Goal: Task Accomplishment & Management: Manage account settings

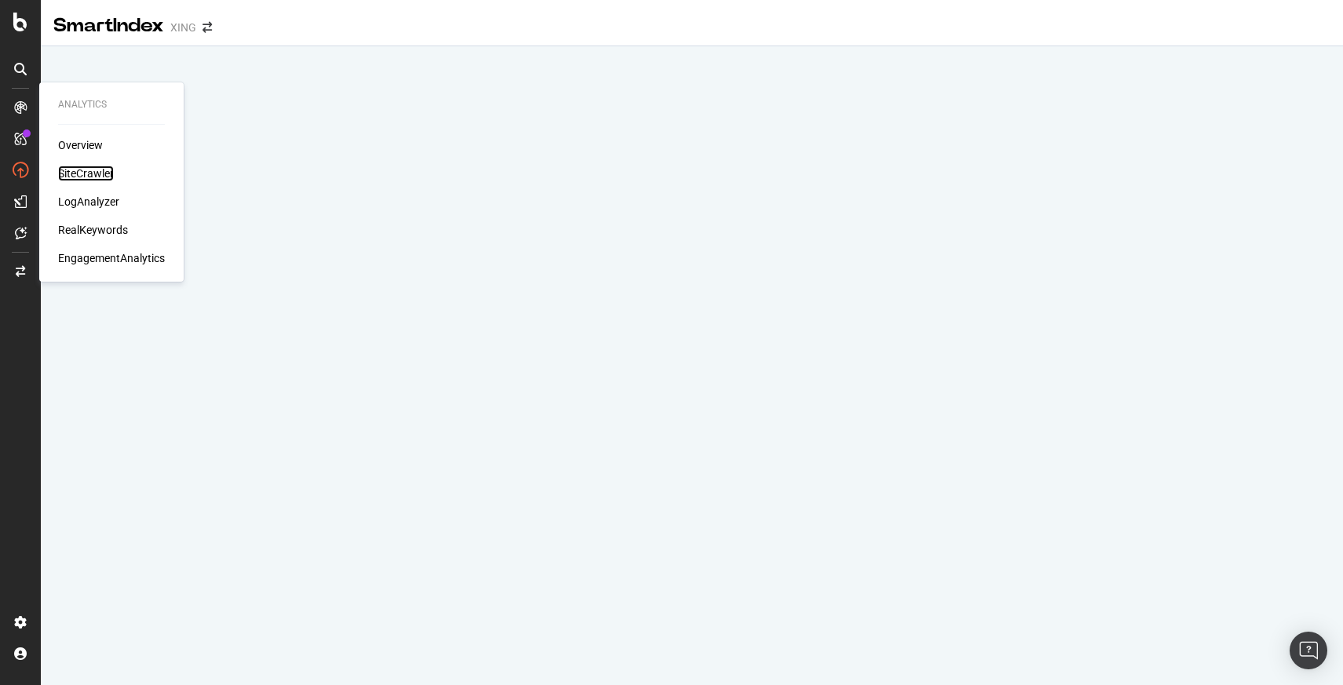
click at [88, 181] on div "SiteCrawler" at bounding box center [86, 174] width 56 height 16
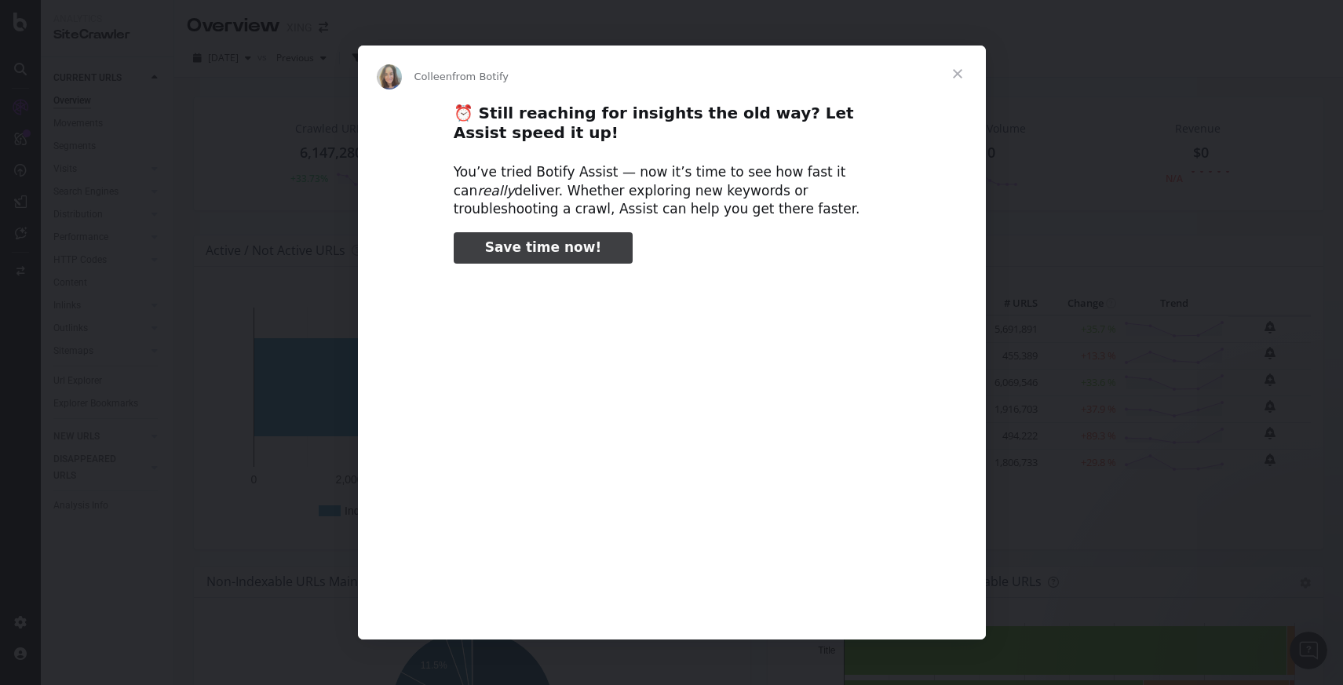
type input "93635"
click at [962, 75] on span "Close" at bounding box center [958, 74] width 57 height 57
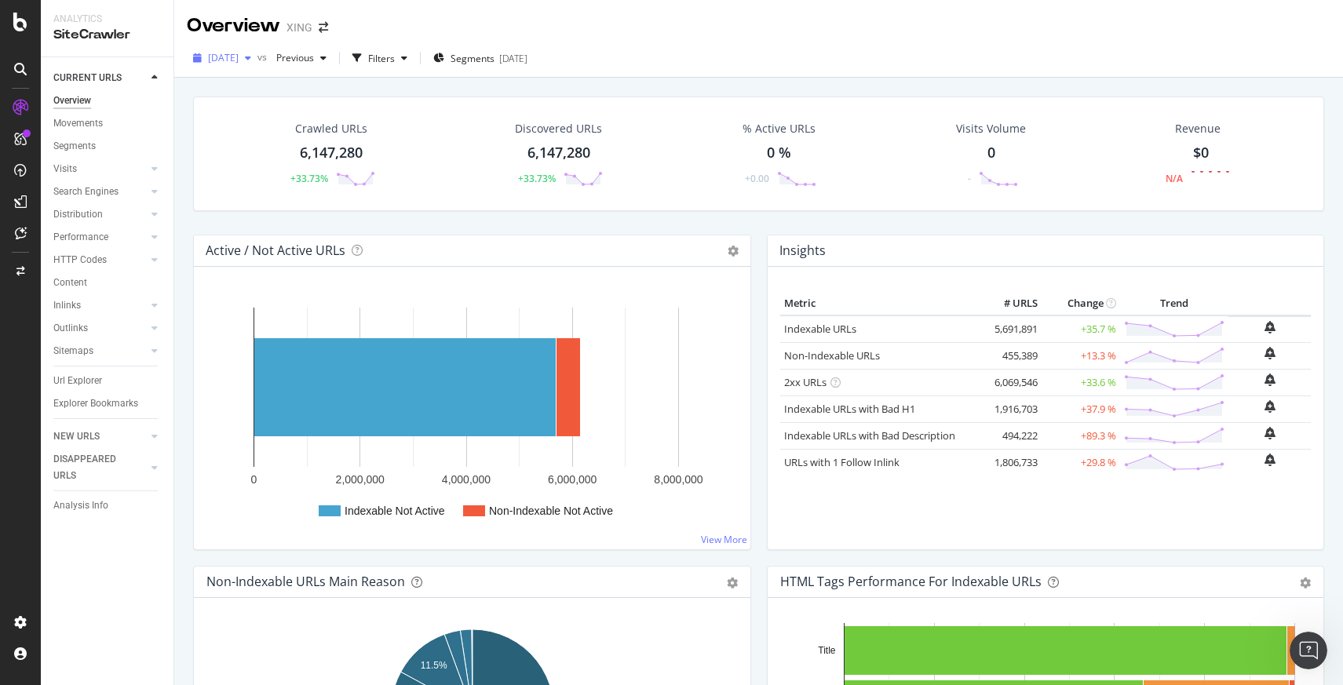
click at [258, 60] on div "button" at bounding box center [248, 57] width 19 height 9
click at [407, 57] on icon "button" at bounding box center [404, 57] width 6 height 9
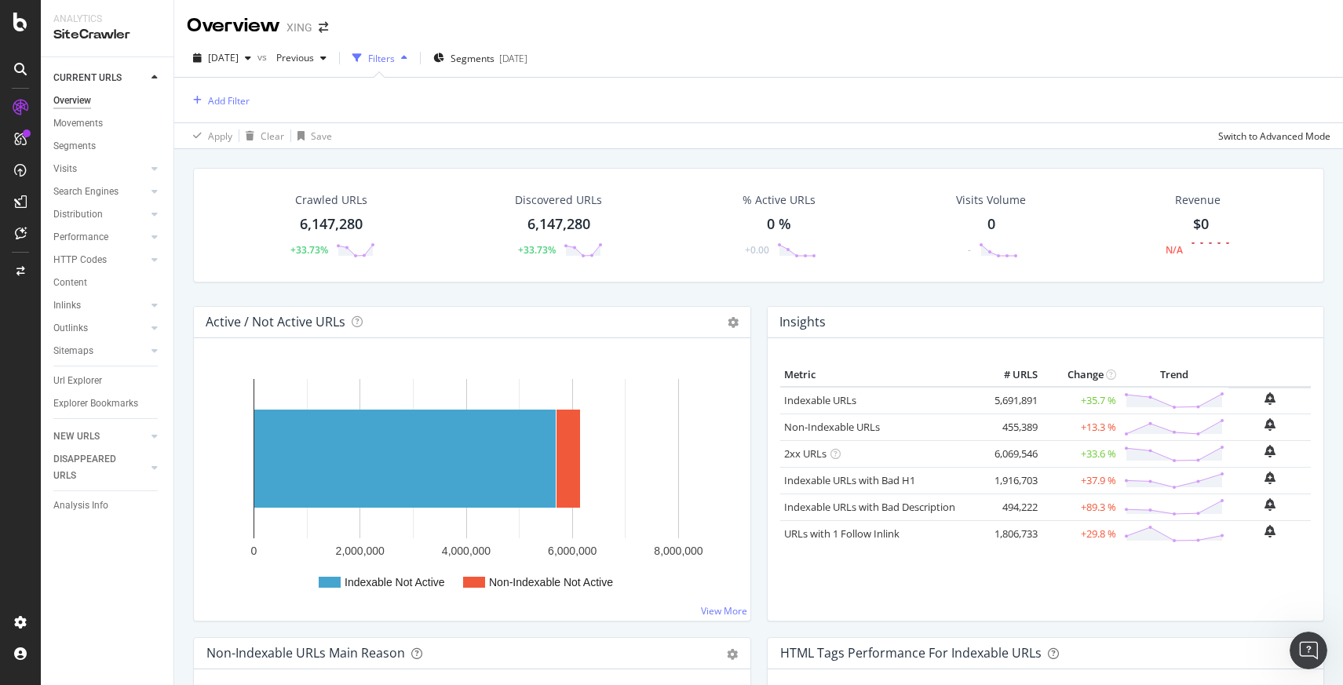
click at [407, 60] on icon "button" at bounding box center [404, 57] width 6 height 9
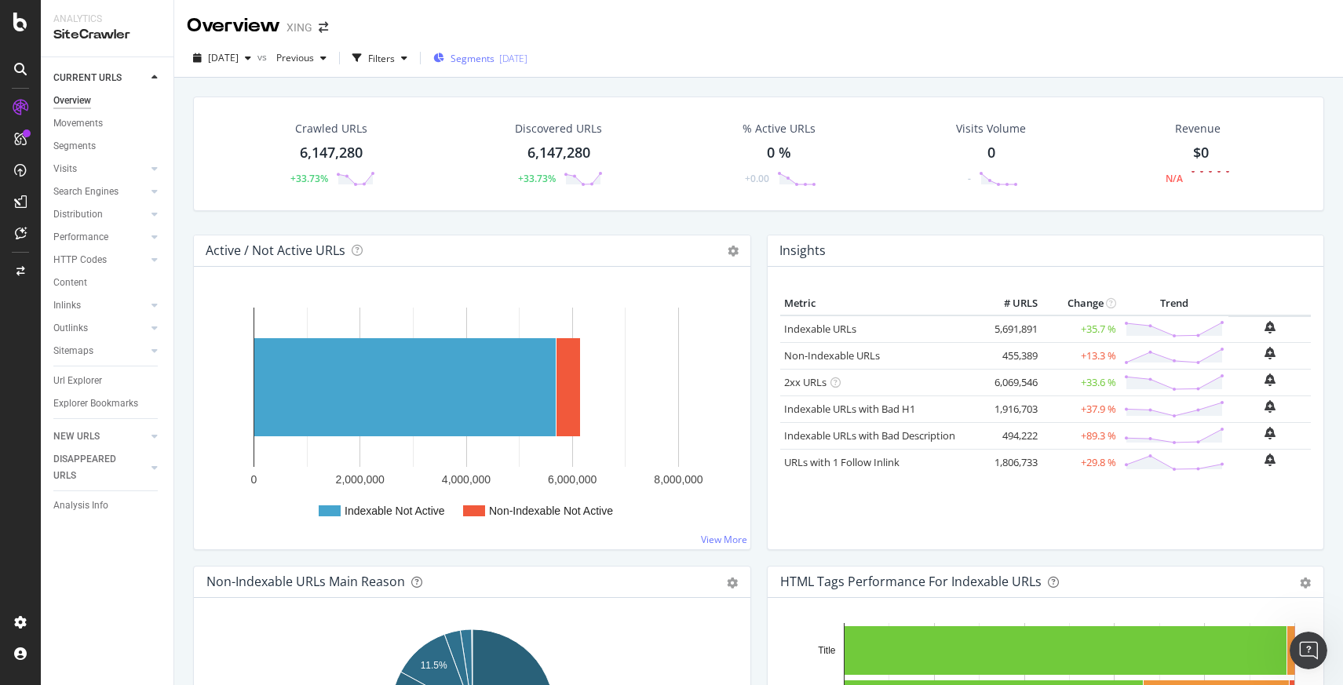
click at [495, 60] on span "Segments" at bounding box center [473, 58] width 44 height 13
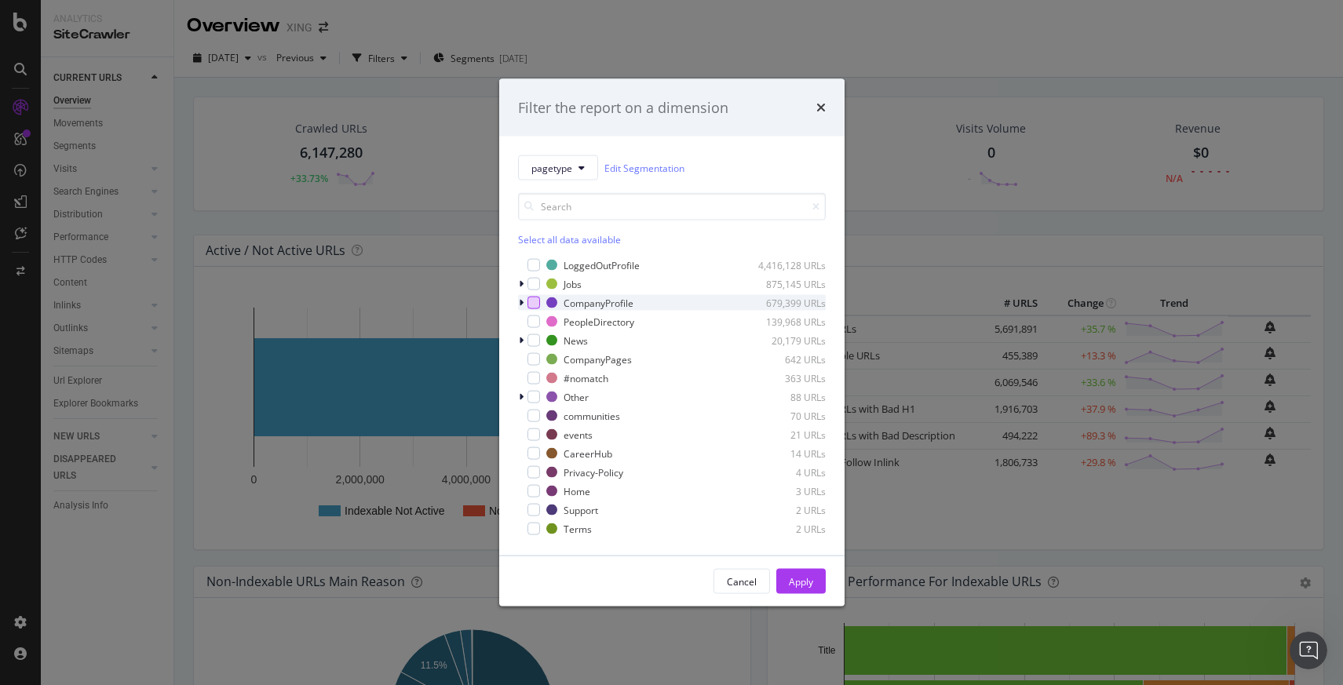
click at [533, 300] on div "modal" at bounding box center [534, 303] width 13 height 13
click at [807, 577] on div "Apply" at bounding box center [801, 581] width 24 height 13
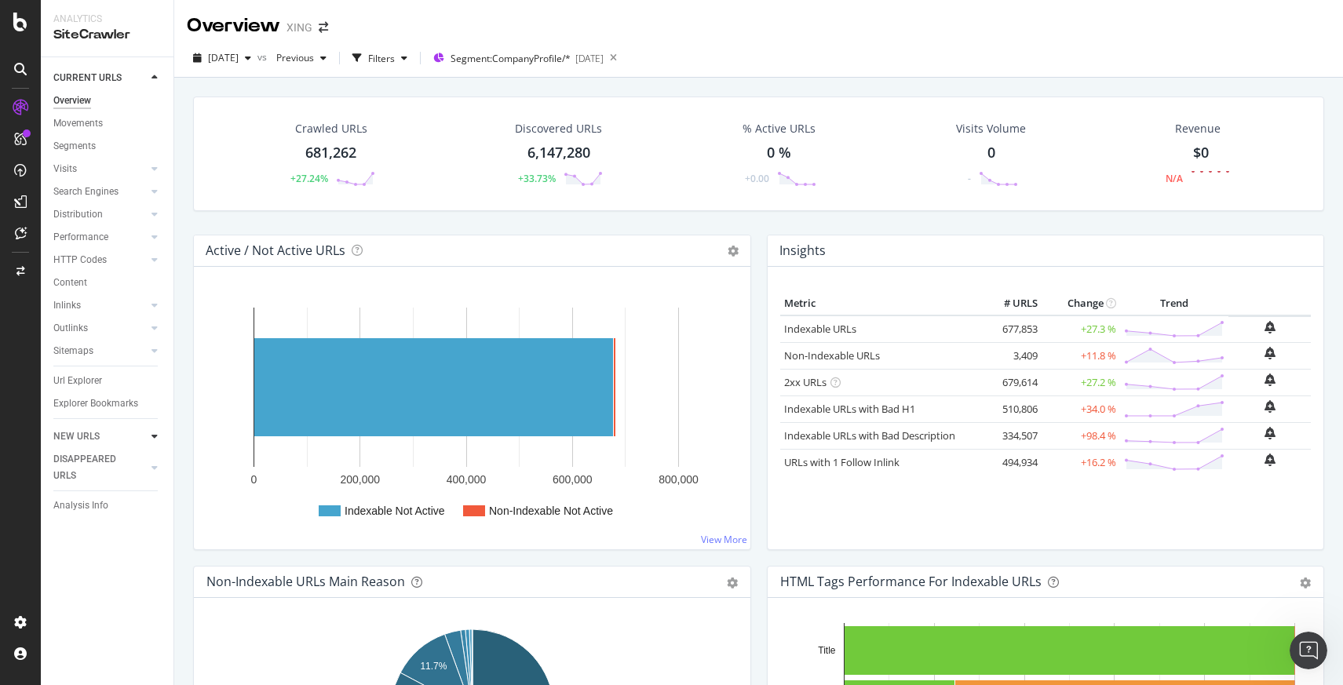
click at [152, 435] on icon at bounding box center [155, 436] width 6 height 9
click at [155, 78] on icon at bounding box center [155, 77] width 6 height 9
click at [77, 283] on div "Content" at bounding box center [70, 283] width 34 height 16
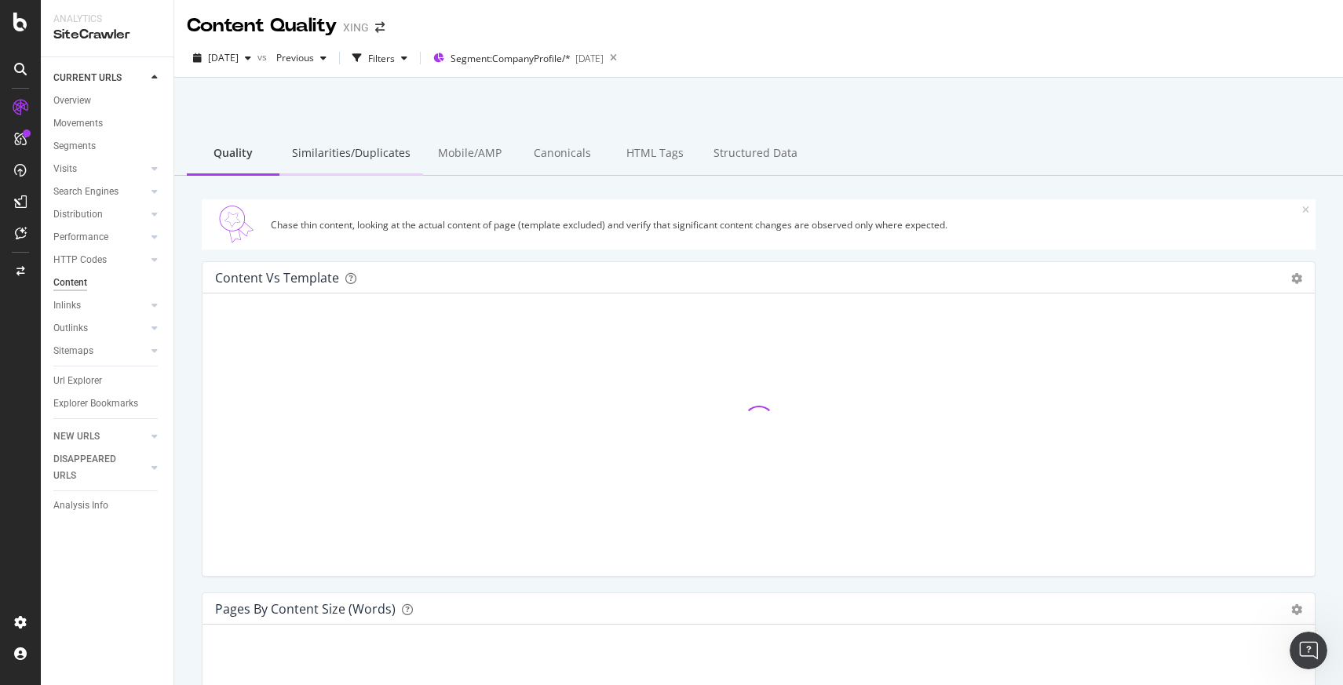
click at [365, 148] on div "Similarities/Duplicates" at bounding box center [352, 154] width 144 height 43
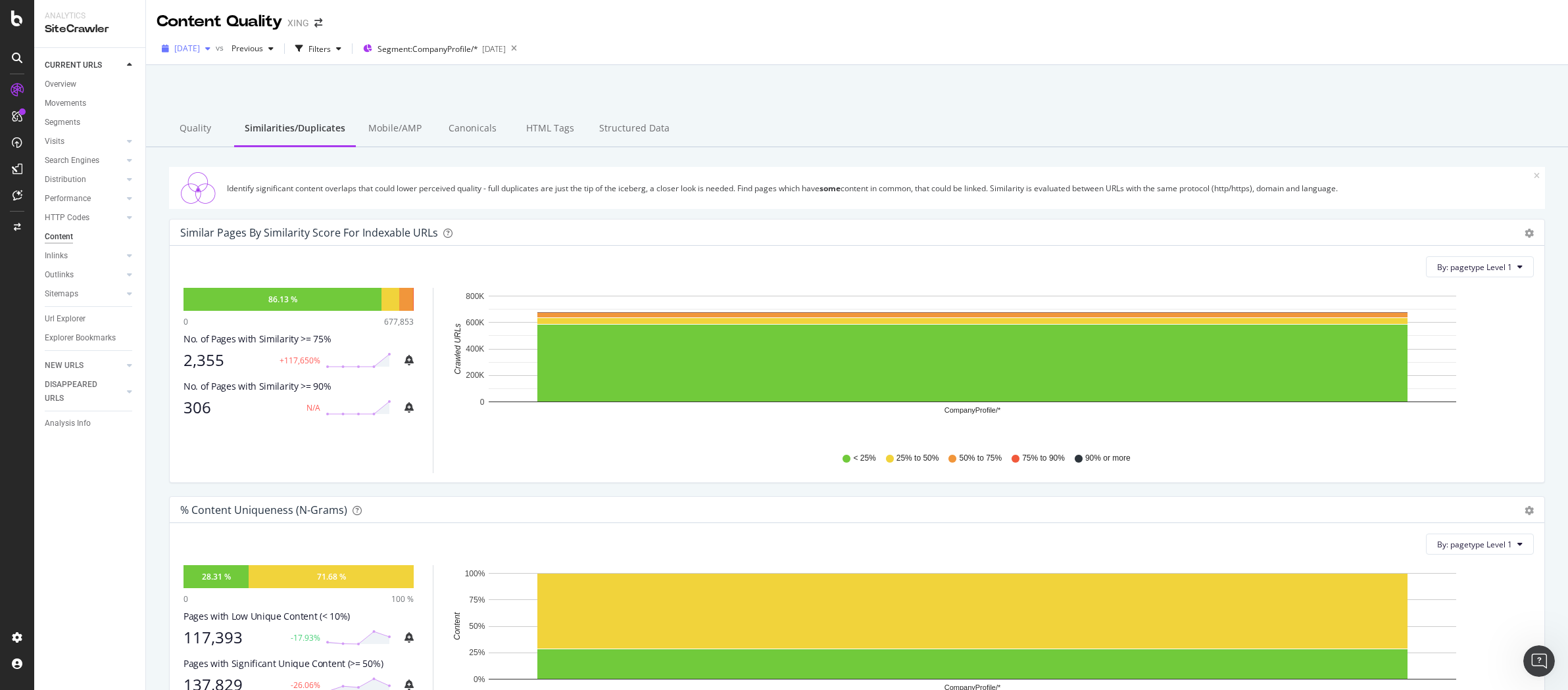
click at [200, 48] on span "[DATE]" at bounding box center [187, 48] width 26 height 11
click at [307, 100] on div "[DATE] 6.1M URLs" at bounding box center [243, 95] width 157 height 19
click at [1125, 263] on span "By: pagetype Level 1" at bounding box center [1474, 266] width 75 height 11
click at [1125, 260] on div "By: pagetype Level 1 Recommended Dimensions Select a Structured Data Select a S…" at bounding box center [857, 266] width 1354 height 21
click at [885, 373] on rect "A chart." at bounding box center [972, 363] width 870 height 77
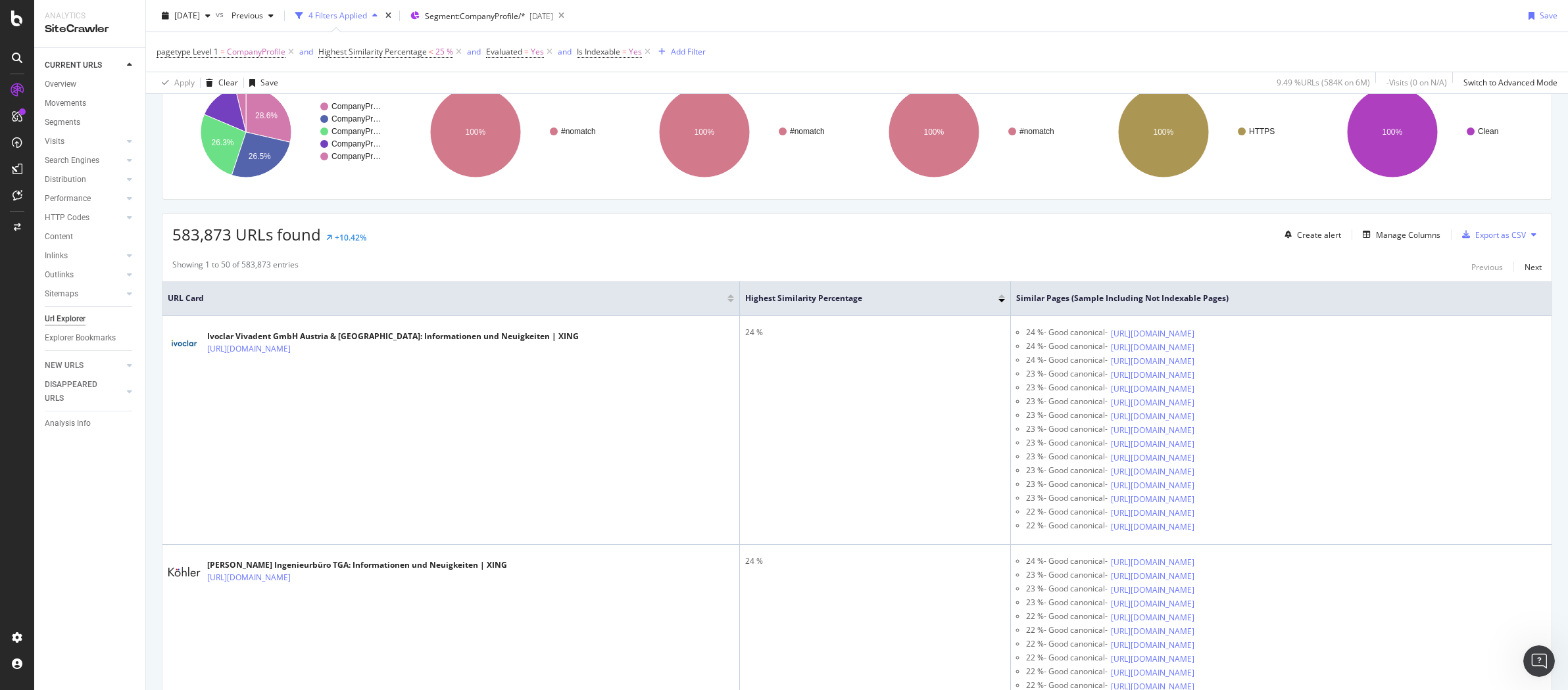
scroll to position [115, 0]
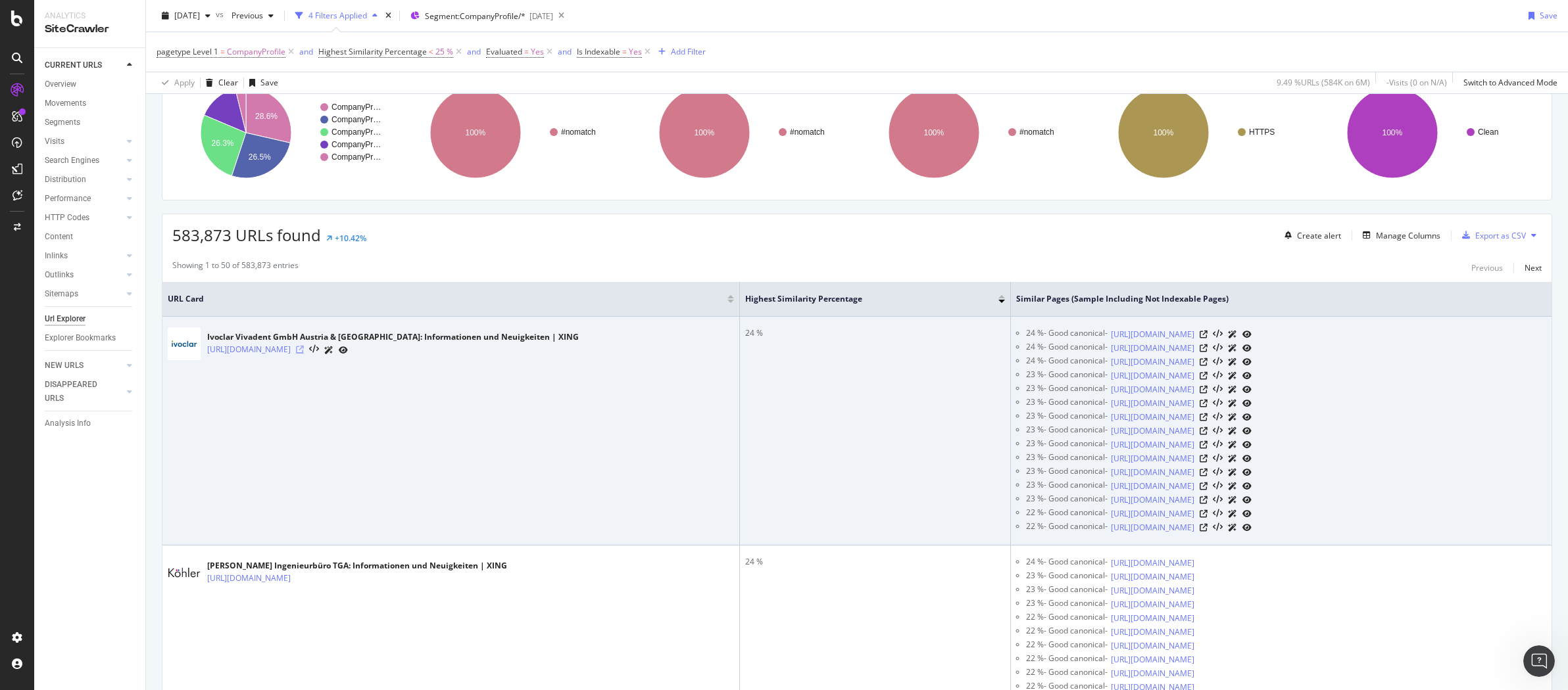
click at [304, 352] on icon at bounding box center [299, 349] width 8 height 8
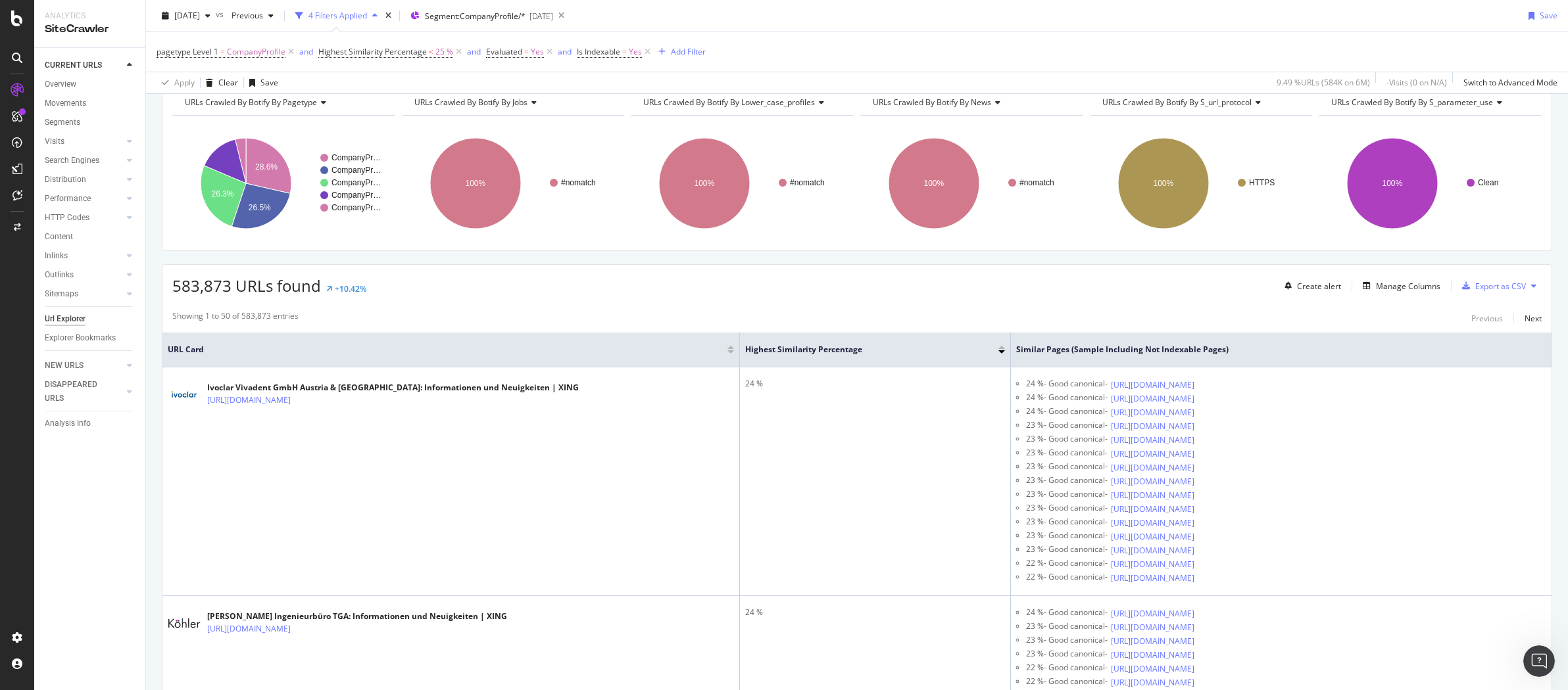
scroll to position [0, 0]
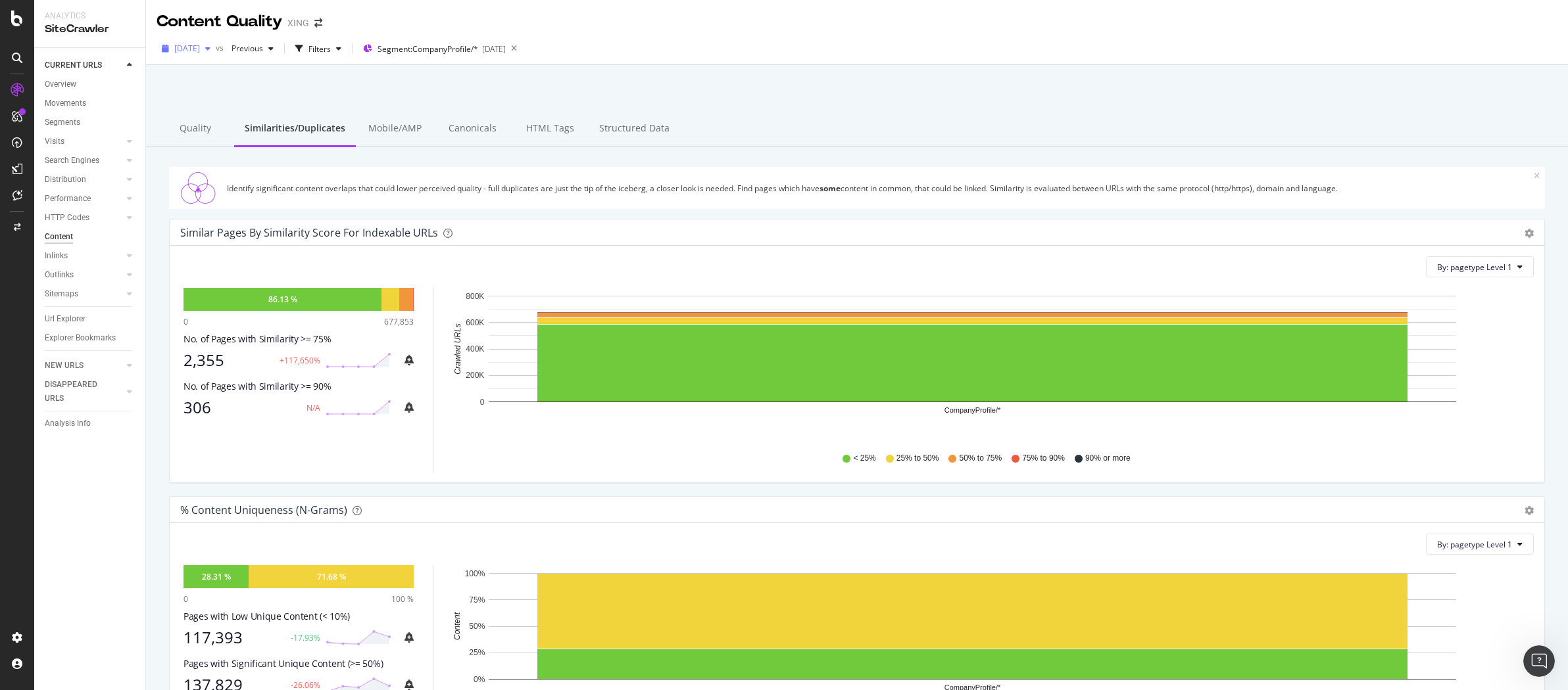
click at [200, 50] on span "[DATE]" at bounding box center [187, 48] width 26 height 11
click at [527, 95] on div at bounding box center [857, 99] width 1390 height 56
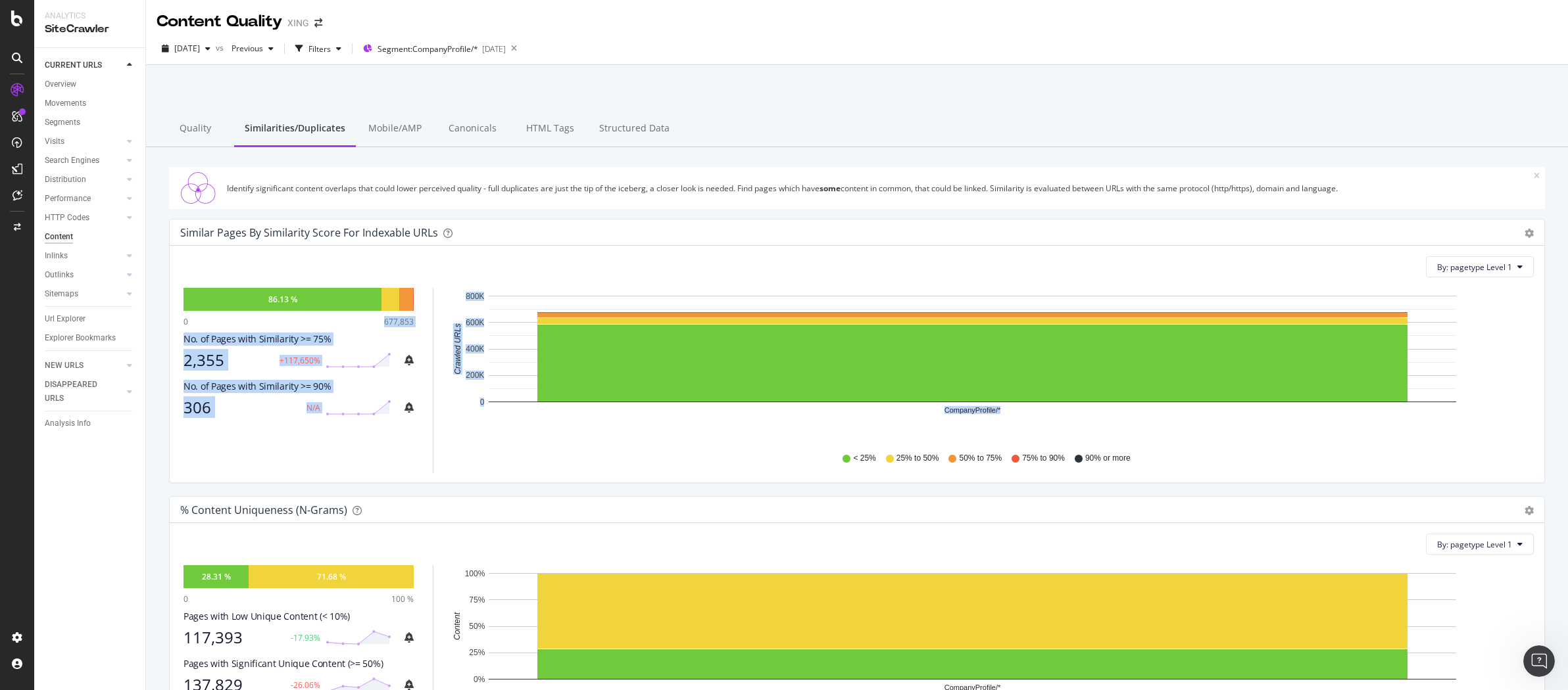
drag, startPoint x: 385, startPoint y: 322, endPoint x: 451, endPoint y: 319, distance: 66.1
click at [451, 319] on div "86.13 % 0 677,853 No. of Pages with Similarity >= 75% 2,355 +117,650% No. of Pa…" at bounding box center [857, 380] width 1354 height 185
click at [425, 324] on div "86.13 % 0 677,853 No. of Pages with Similarity >= 75% 2,355 +117,650% No. of Pa…" at bounding box center [857, 380] width 1354 height 185
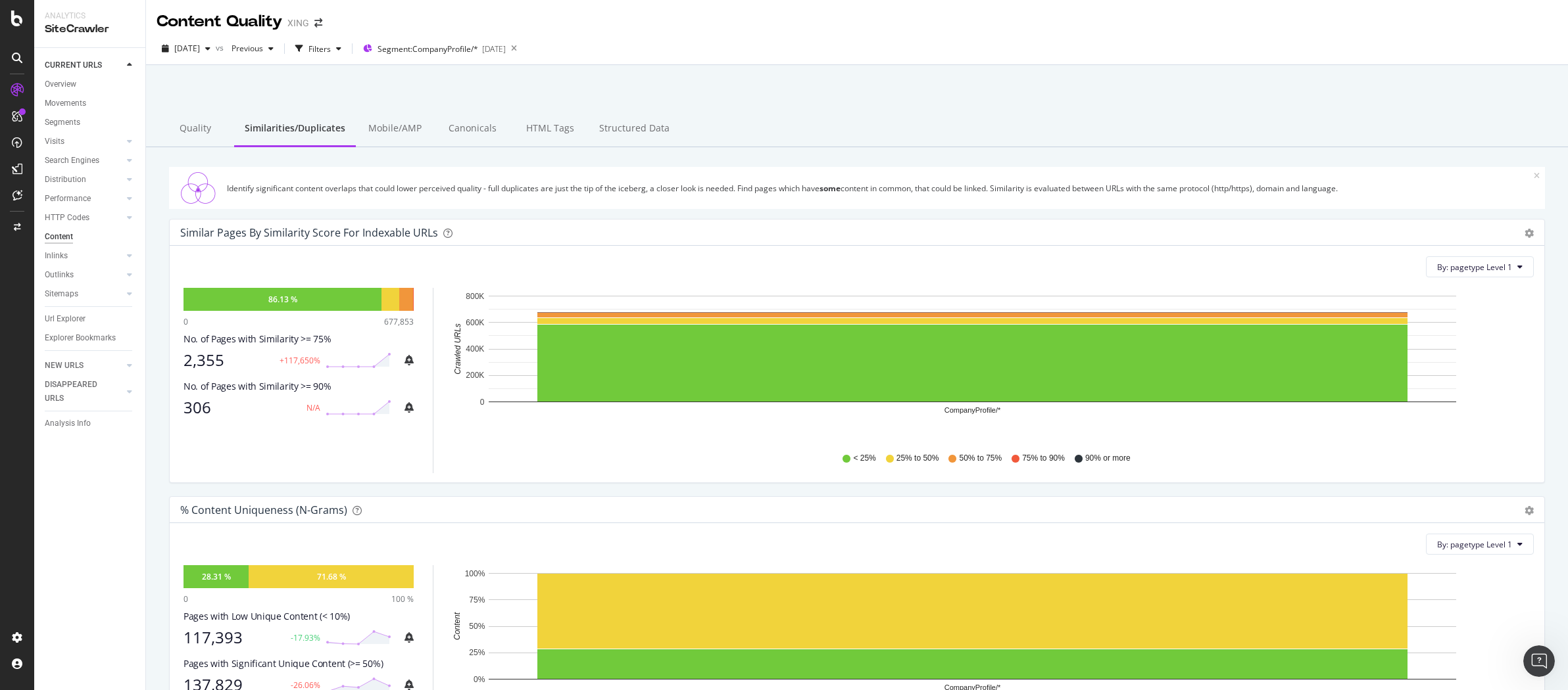
click at [7, 111] on div at bounding box center [17, 116] width 21 height 21
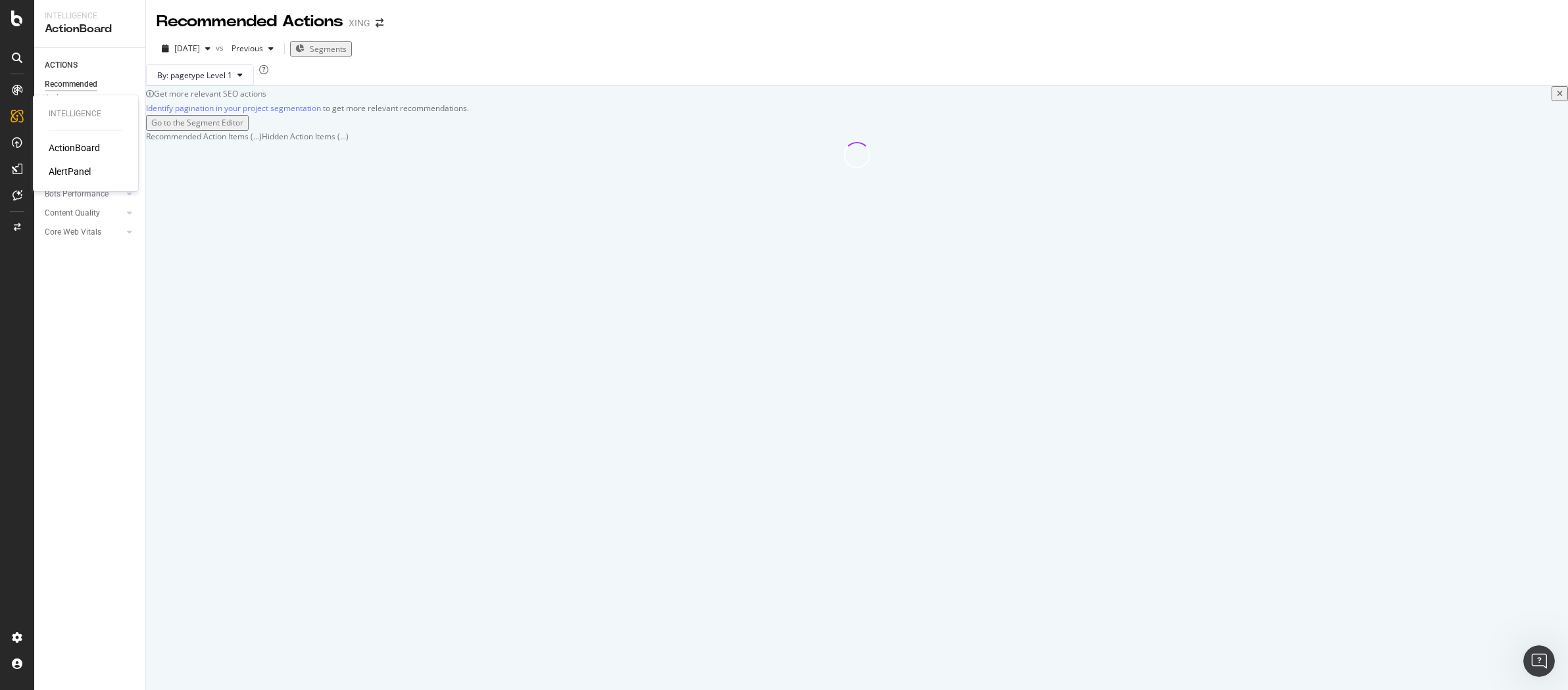
click at [63, 172] on div "AlertPanel" at bounding box center [70, 172] width 42 height 13
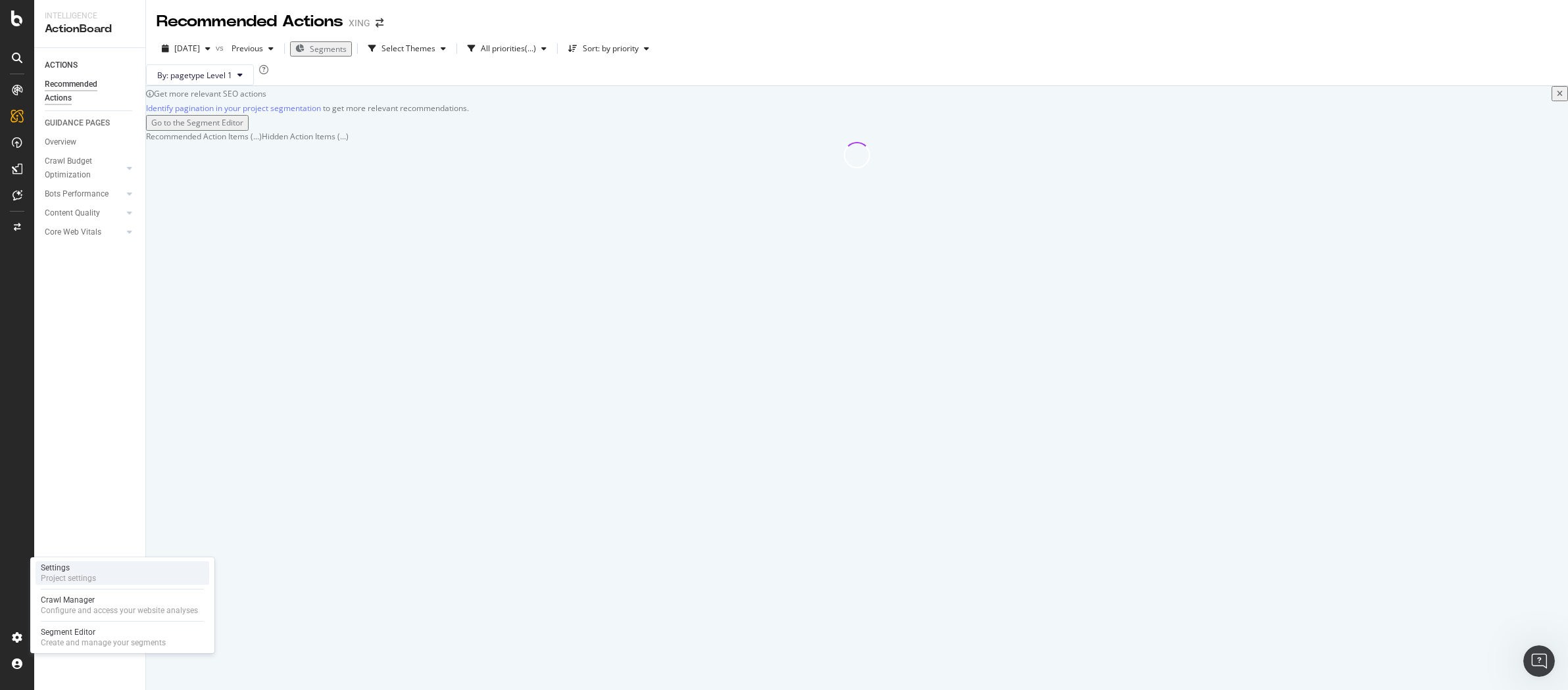
click at [115, 574] on div "Settings Project settings" at bounding box center [121, 573] width 173 height 23
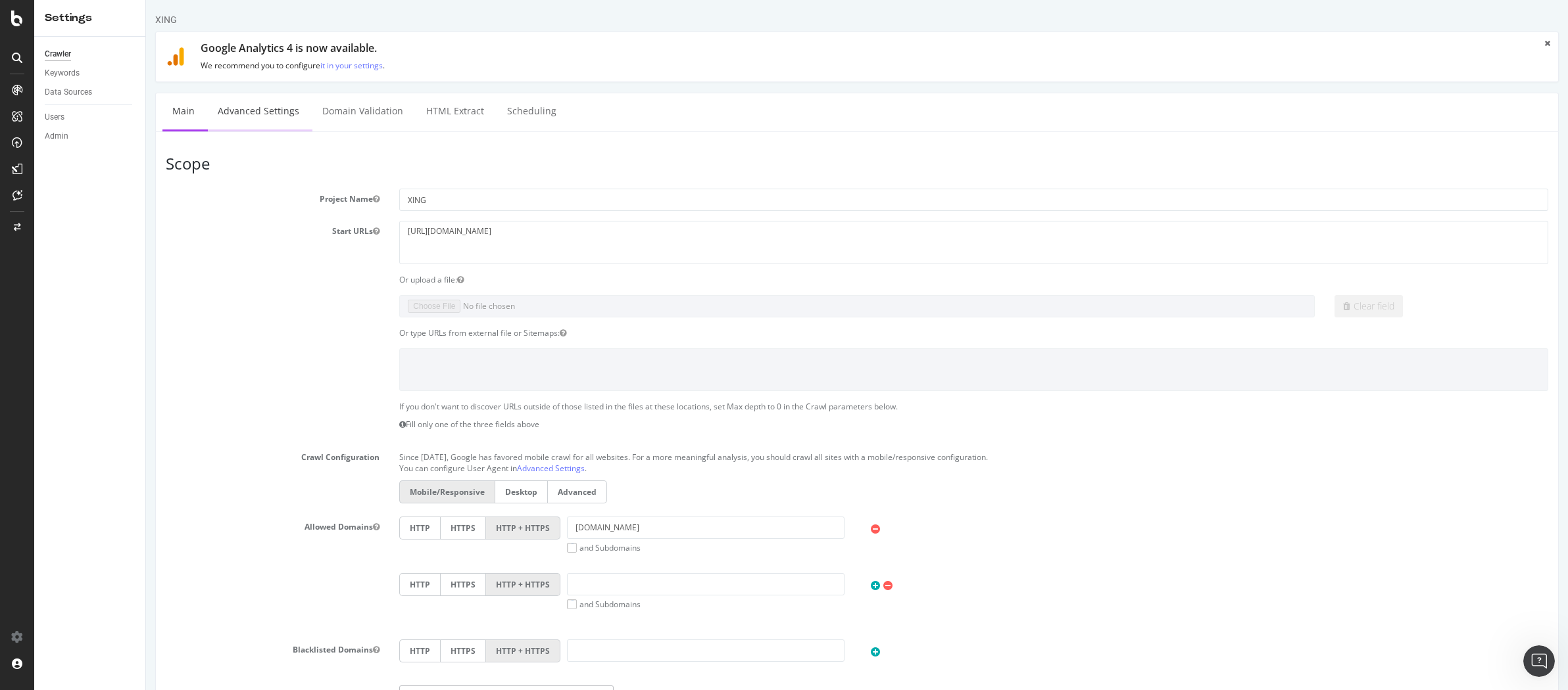
click at [260, 100] on link "Advanced Settings" at bounding box center [258, 111] width 101 height 36
click at [278, 119] on link "Advanced Settings" at bounding box center [258, 111] width 101 height 36
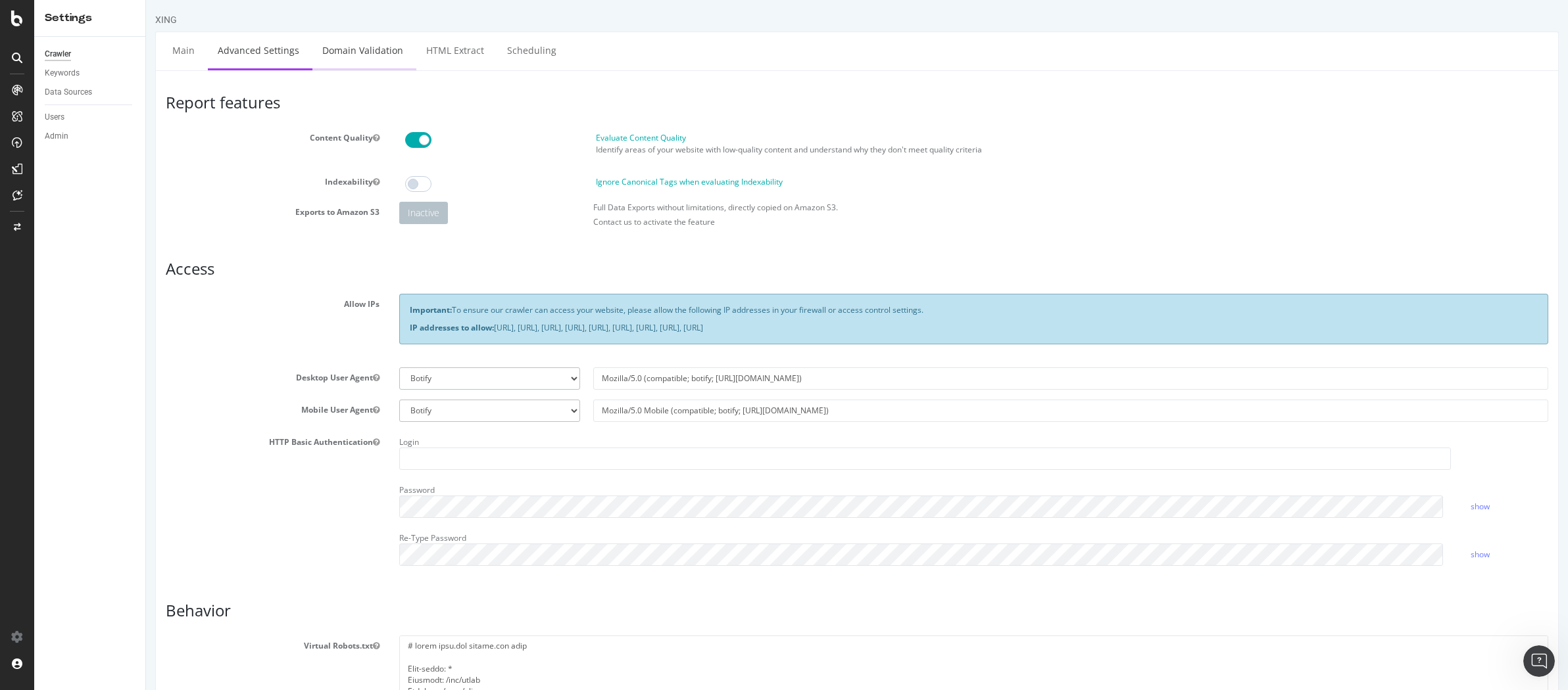
click at [347, 49] on link "Domain Validation" at bounding box center [363, 49] width 101 height 36
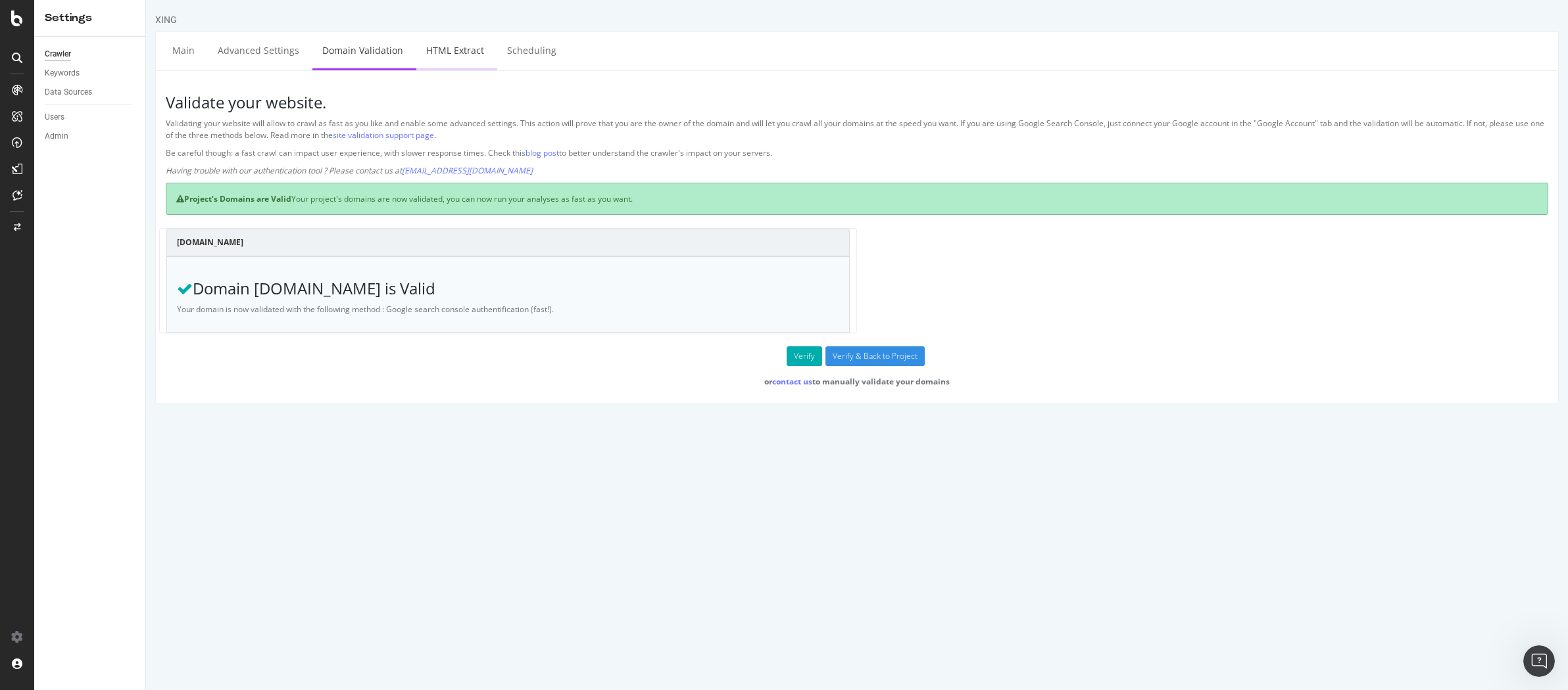
select select "i"
select select "list"
select select "count"
select select "exist"
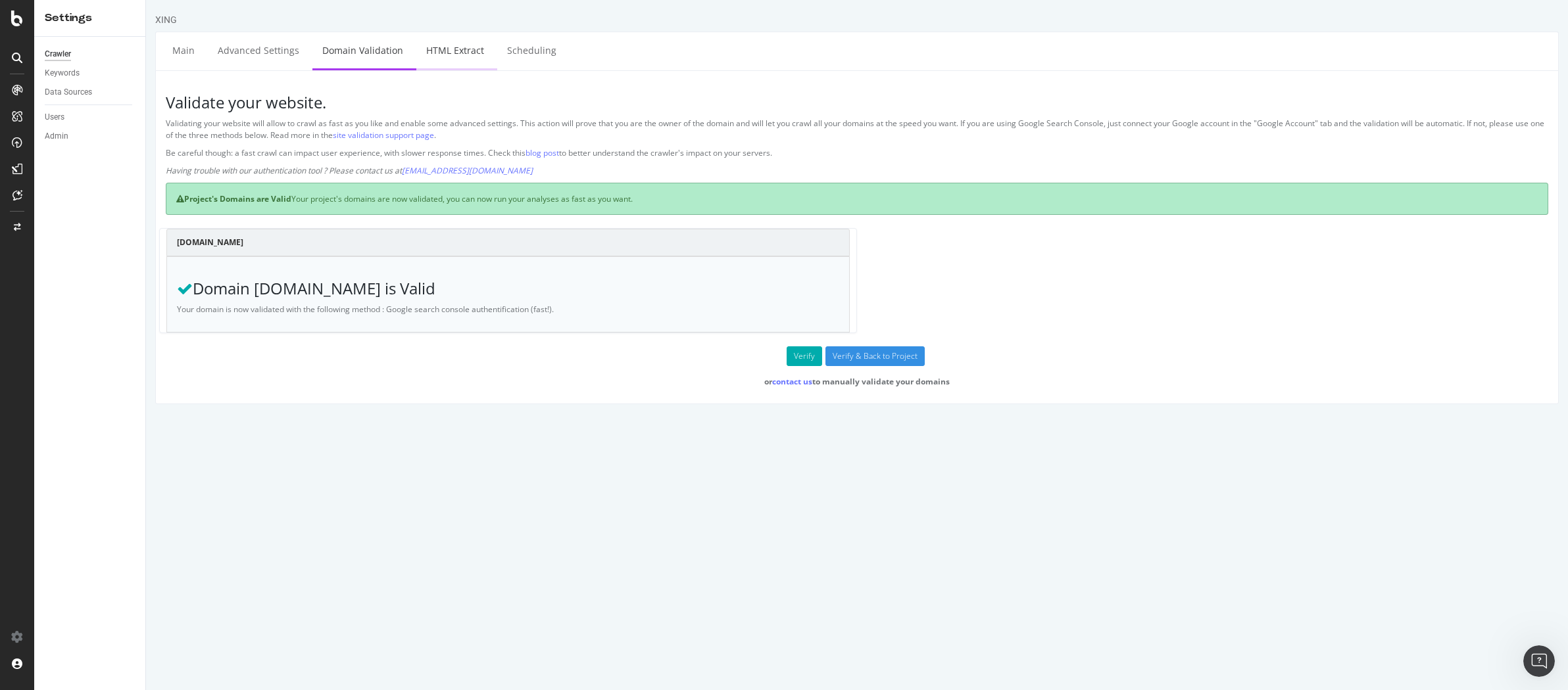
select select "count"
select select "exist"
select select "html.length"
select select "exist"
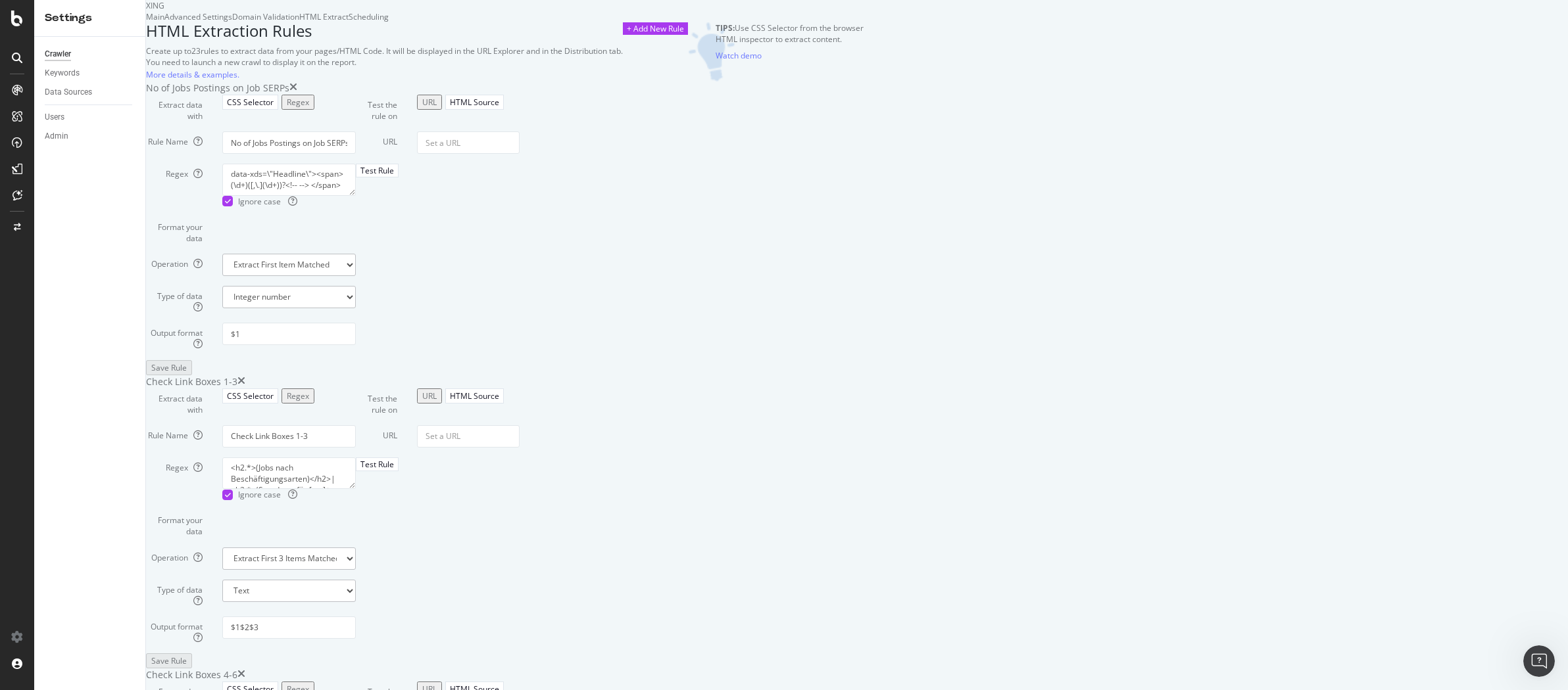
click at [389, 23] on div "Scheduling" at bounding box center [369, 16] width 40 height 11
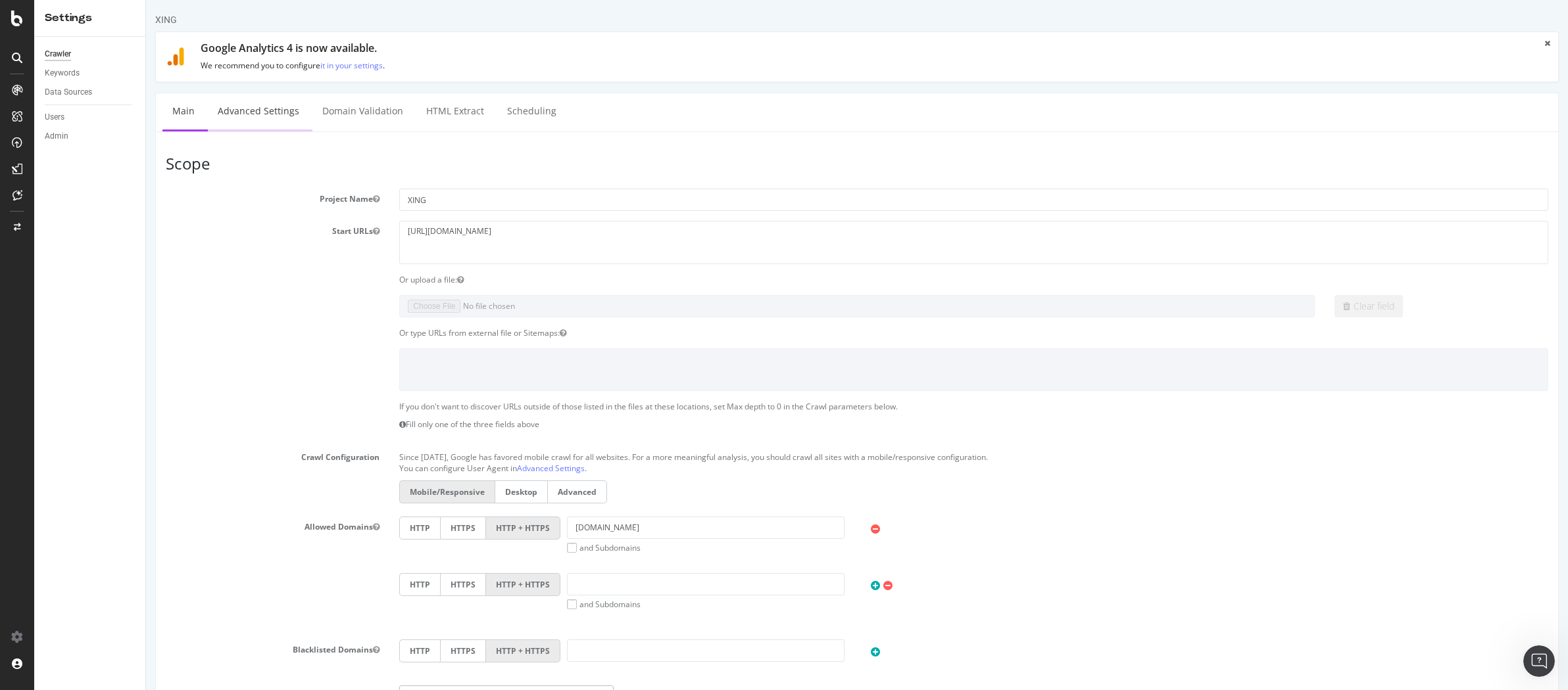
click at [245, 111] on link "Advanced Settings" at bounding box center [258, 111] width 101 height 36
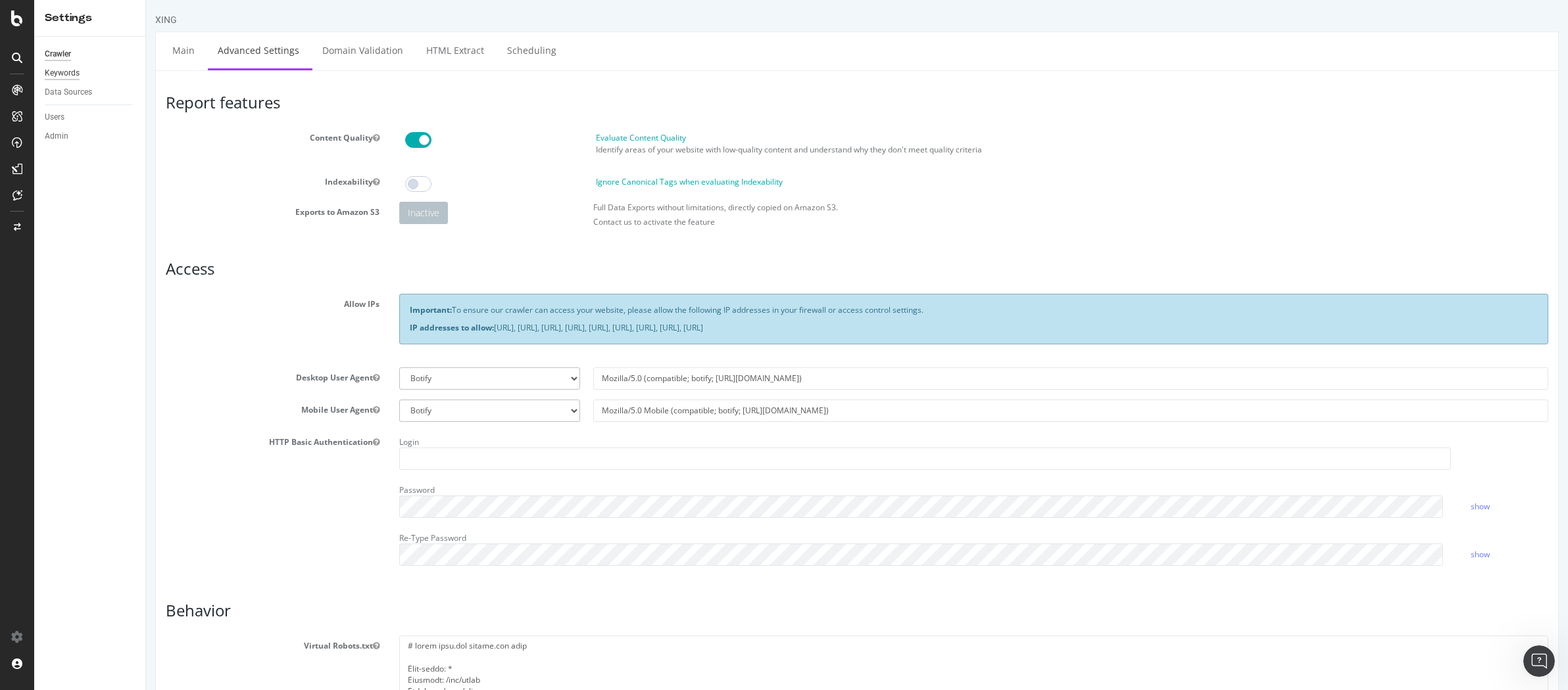
click at [50, 78] on div "Keywords" at bounding box center [62, 73] width 35 height 13
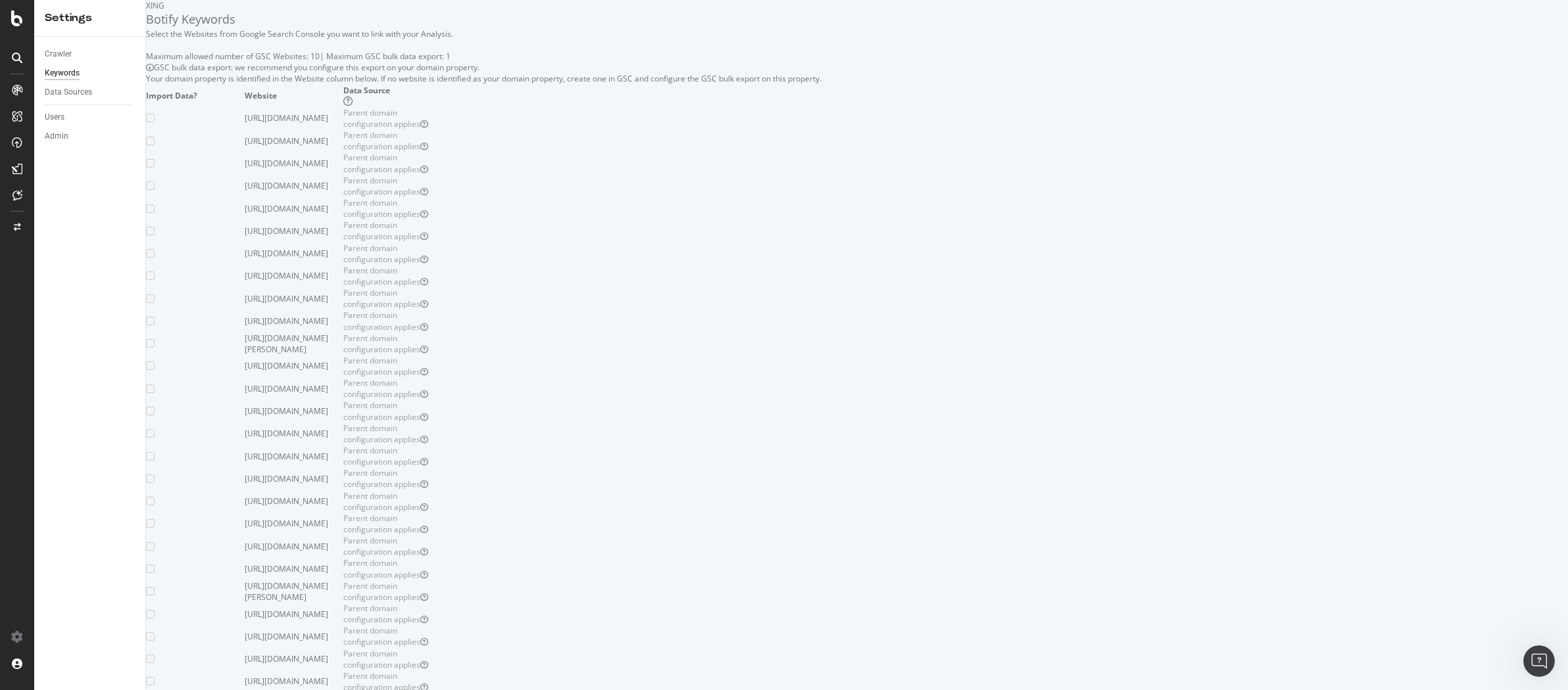
click at [18, 60] on icon at bounding box center [17, 58] width 11 height 11
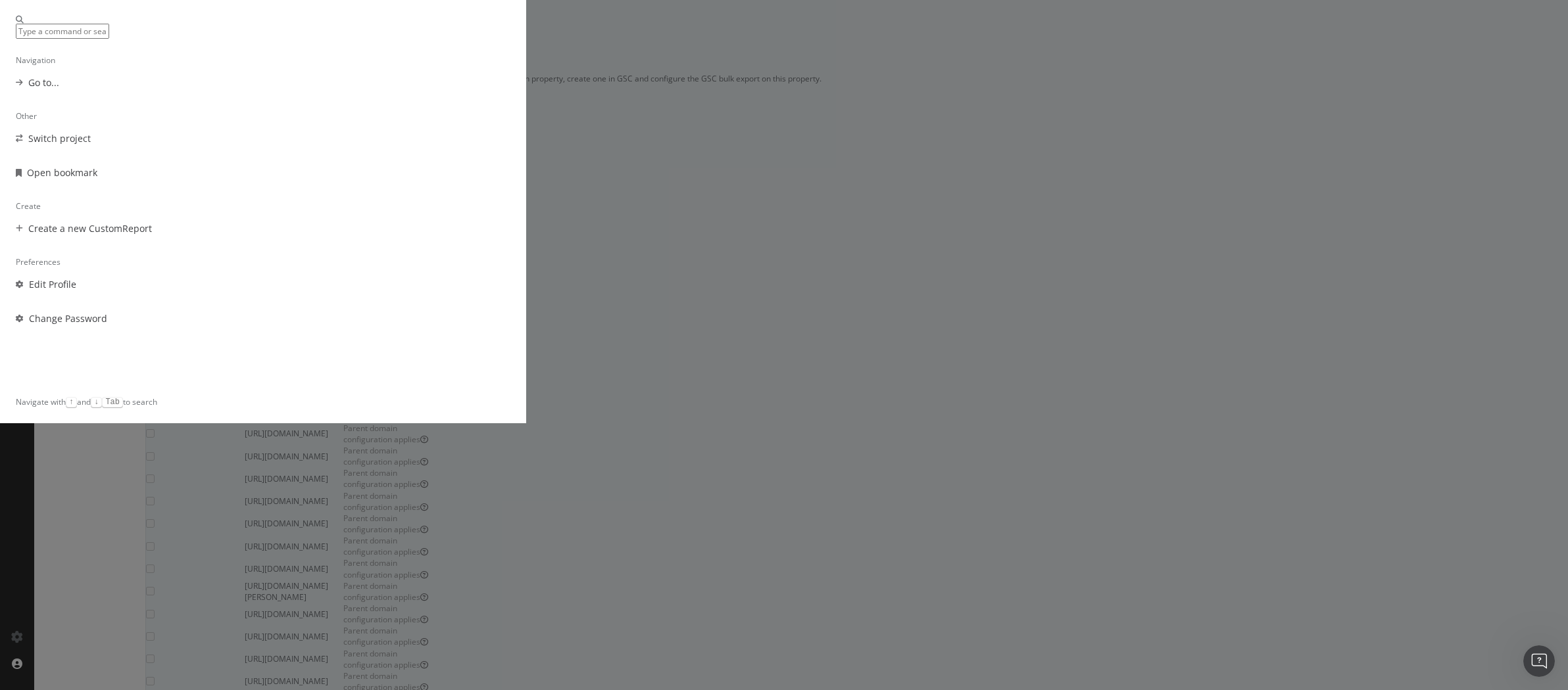
click at [510, 146] on div "Switch project" at bounding box center [263, 139] width 494 height 13
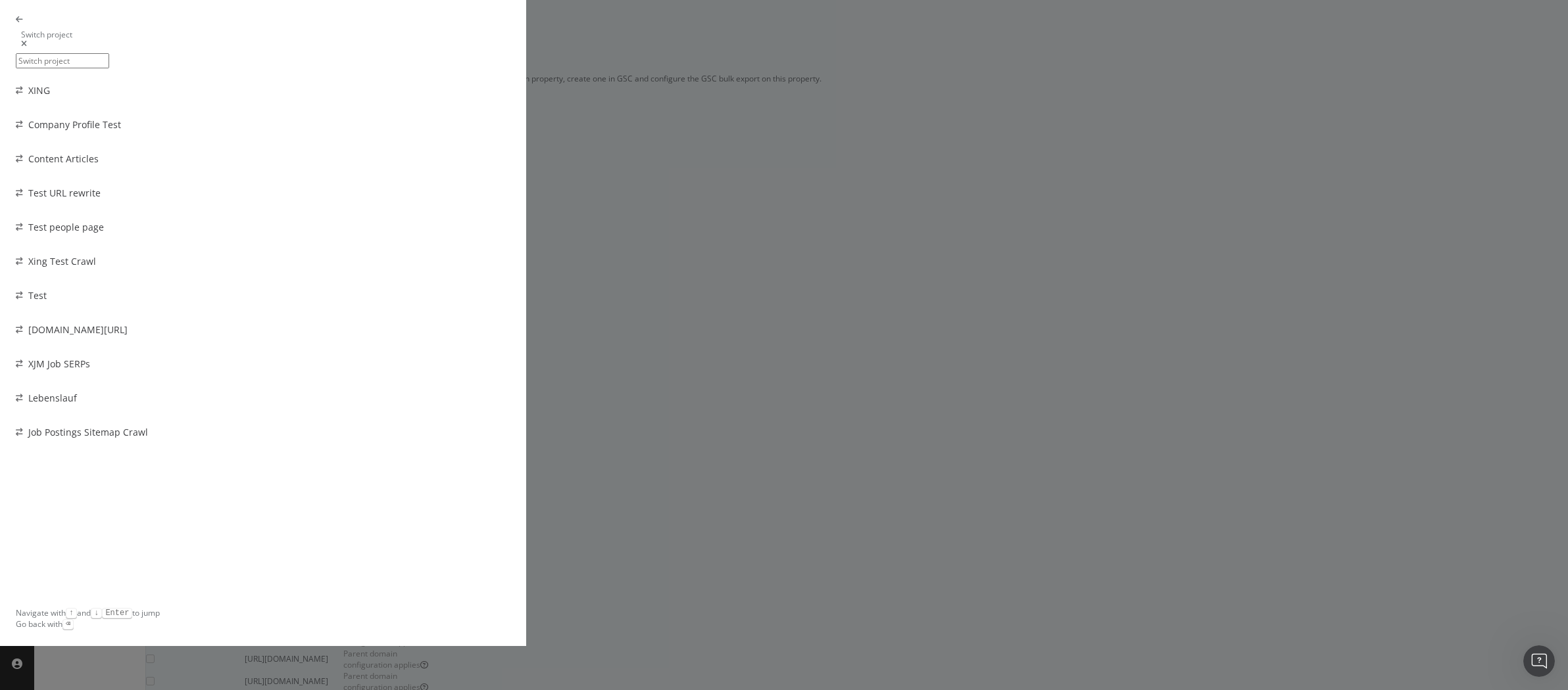
scroll to position [81, 0]
click at [510, 323] on div "[DOMAIN_NAME][URL]" at bounding box center [263, 330] width 494 height 13
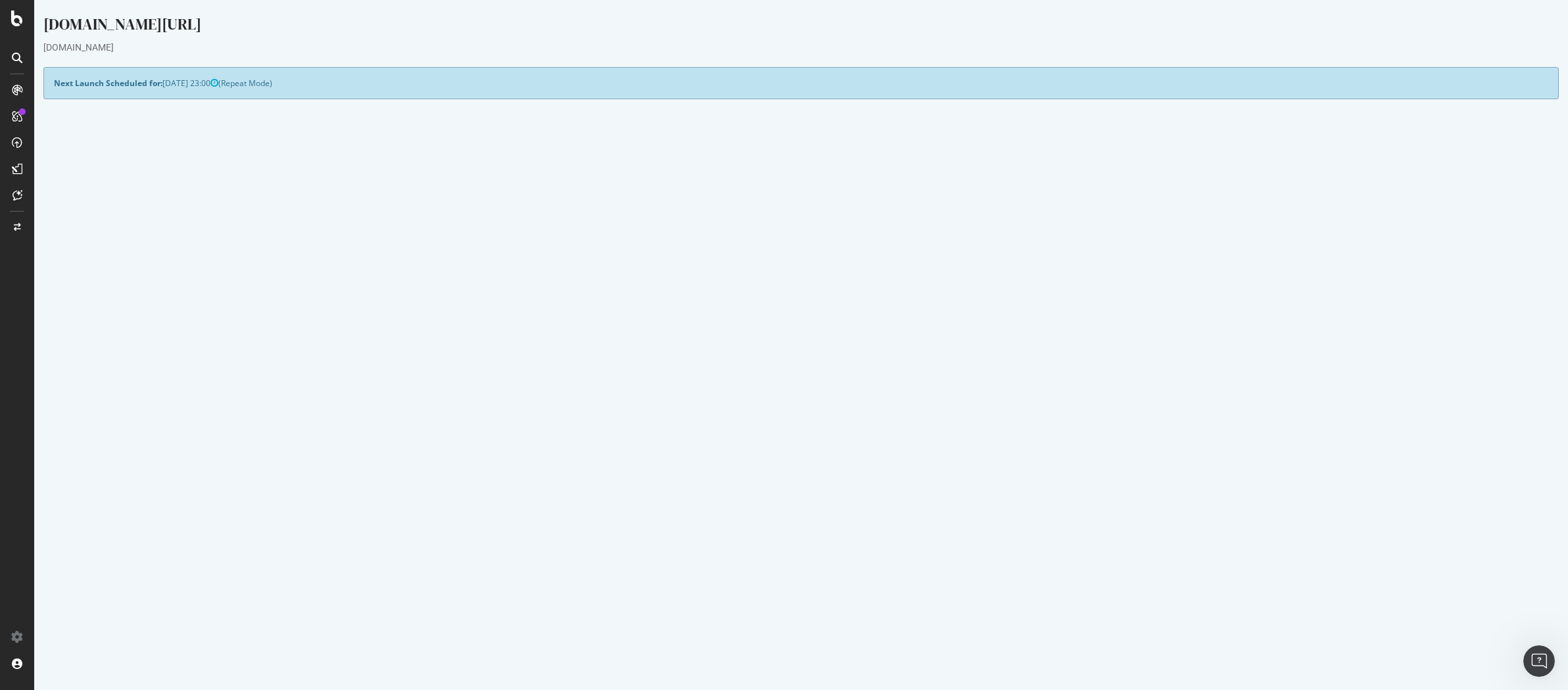
drag, startPoint x: 675, startPoint y: 260, endPoint x: 924, endPoint y: 265, distance: 249.1
click at [924, 265] on tr "Google Analytics Website Deactivated" at bounding box center [801, 260] width 1494 height 15
click at [924, 265] on td "Deactivated" at bounding box center [1174, 260] width 747 height 15
click at [812, 359] on p "View Crawl Settings" at bounding box center [801, 358] width 1494 height 11
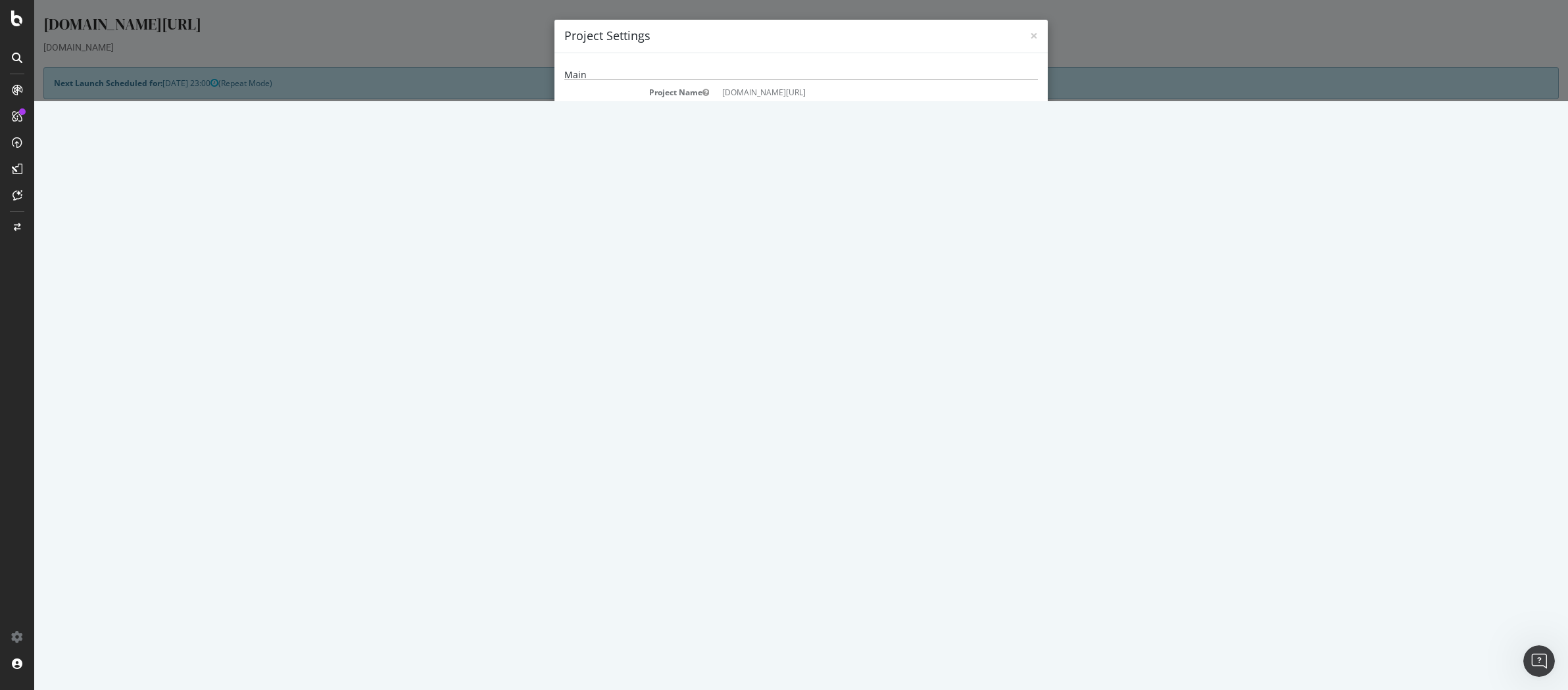
click at [634, 156] on dt "Crawl JS Activated" at bounding box center [637, 158] width 145 height 11
drag, startPoint x: 624, startPoint y: 159, endPoint x: 796, endPoint y: 157, distance: 172.0
click at [796, 157] on dl "Project Name [DOMAIN_NAME][URL] Start URLs [URL][DOMAIN_NAME] Allowed Domains (…" at bounding box center [801, 160] width 473 height 146
click at [1029, 38] on span "×" at bounding box center [1033, 35] width 8 height 18
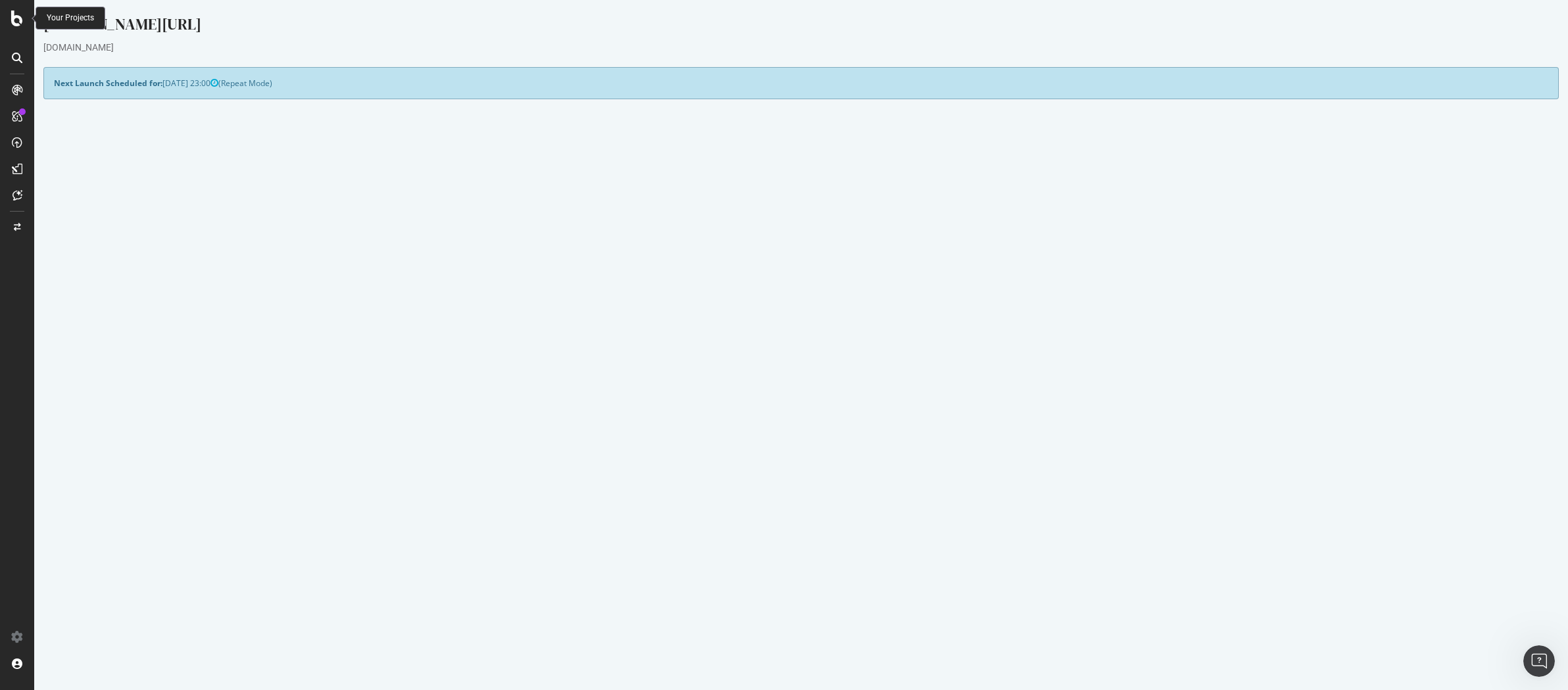
click at [22, 20] on icon at bounding box center [17, 18] width 12 height 16
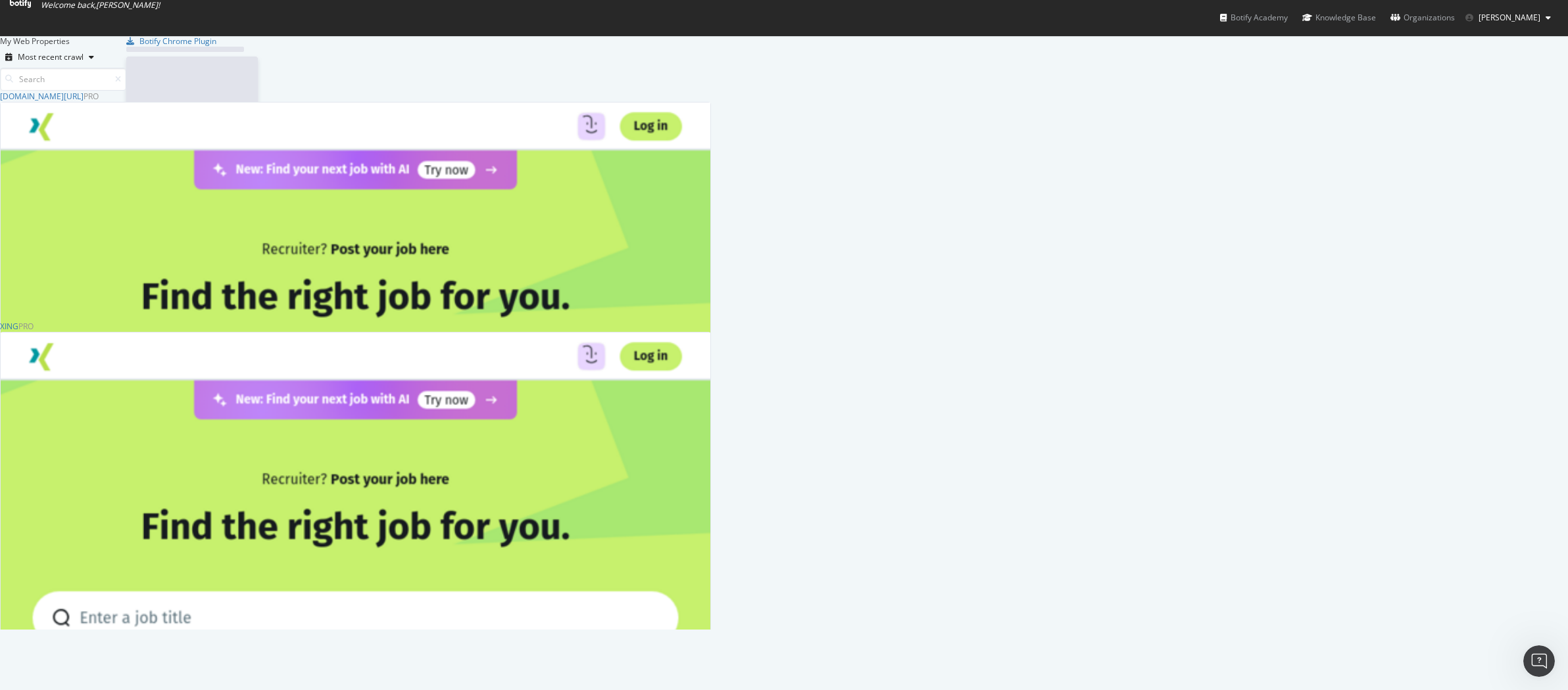
scroll to position [681, 1548]
click at [75, 163] on div "My Web Properties Most recent crawl [DOMAIN_NAME][URL] Pro Analytics Overview S…" at bounding box center [784, 332] width 1568 height 595
click at [443, 433] on img "grid" at bounding box center [355, 616] width 709 height 568
click at [31, 8] on icon at bounding box center [20, 3] width 21 height 8
click at [1125, 21] on span "[PERSON_NAME]" at bounding box center [1509, 17] width 62 height 11
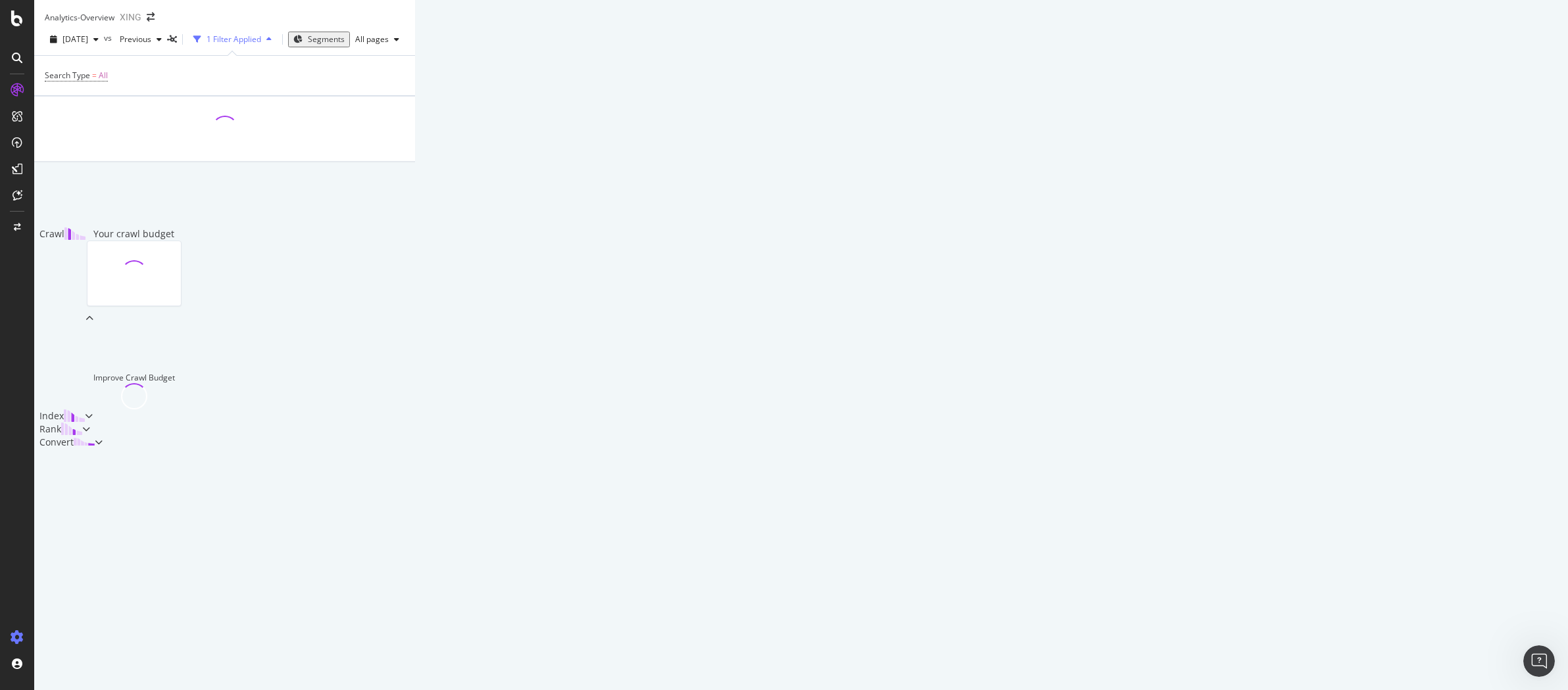
click at [13, 574] on icon at bounding box center [18, 638] width 13 height 13
click at [18, 574] on icon at bounding box center [18, 638] width 13 height 13
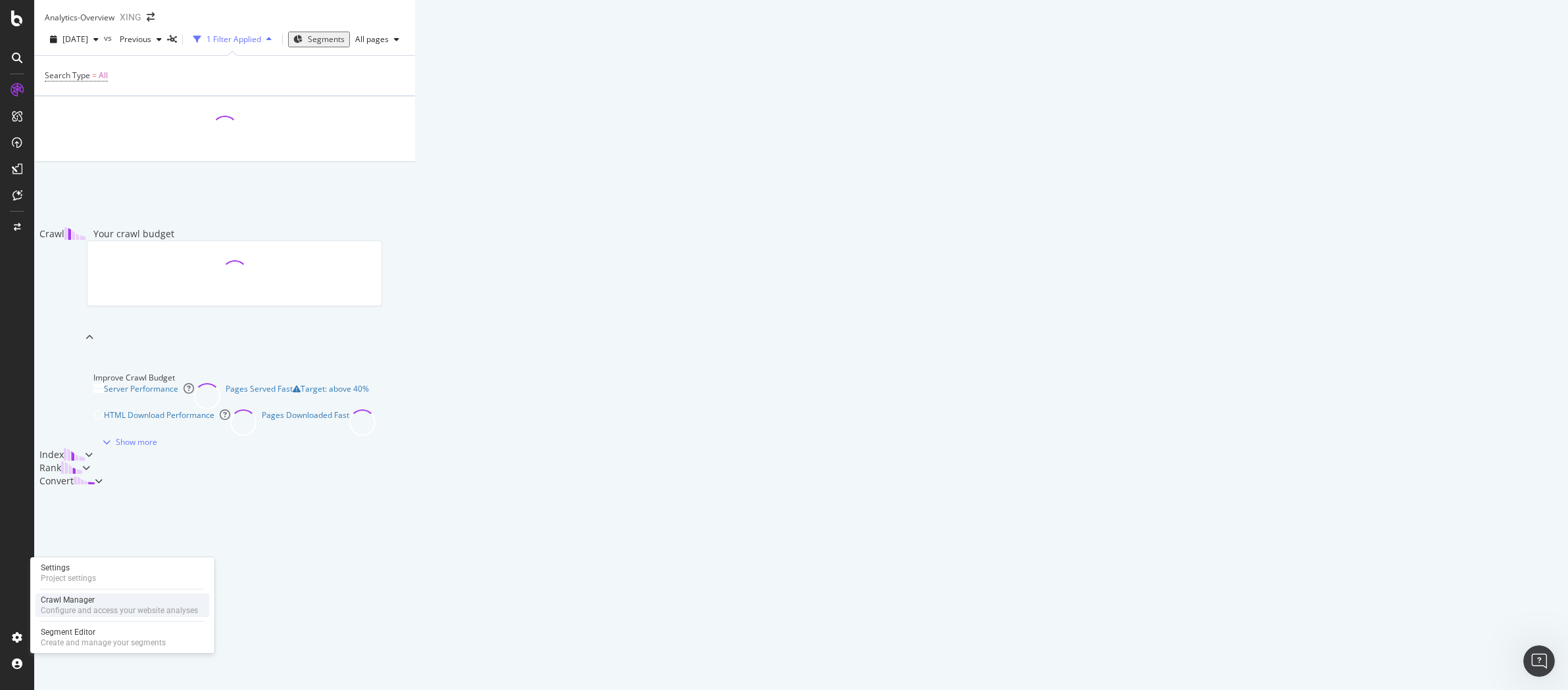
click at [119, 574] on div "Configure and access your website analyses" at bounding box center [120, 610] width 157 height 11
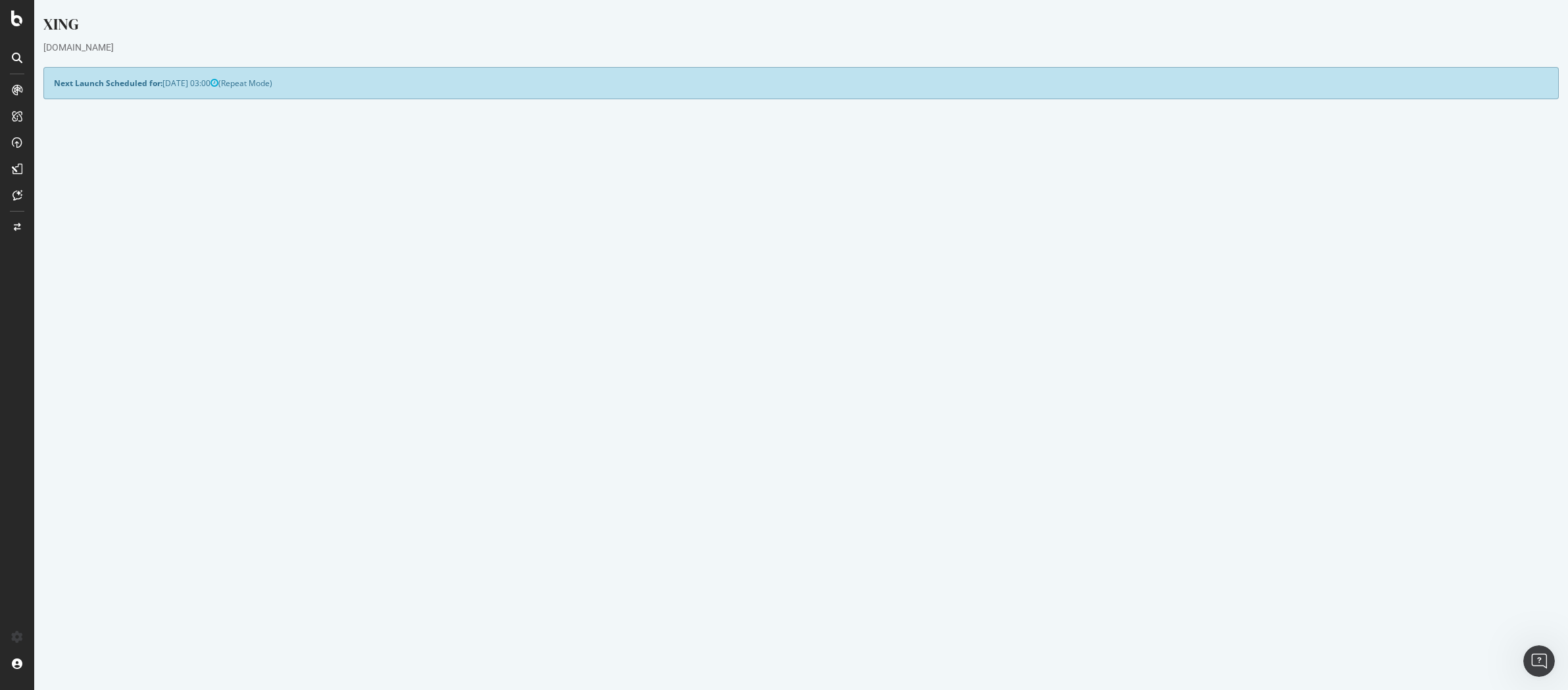
click at [799, 356] on p "View Crawl Settings" at bounding box center [801, 358] width 1494 height 11
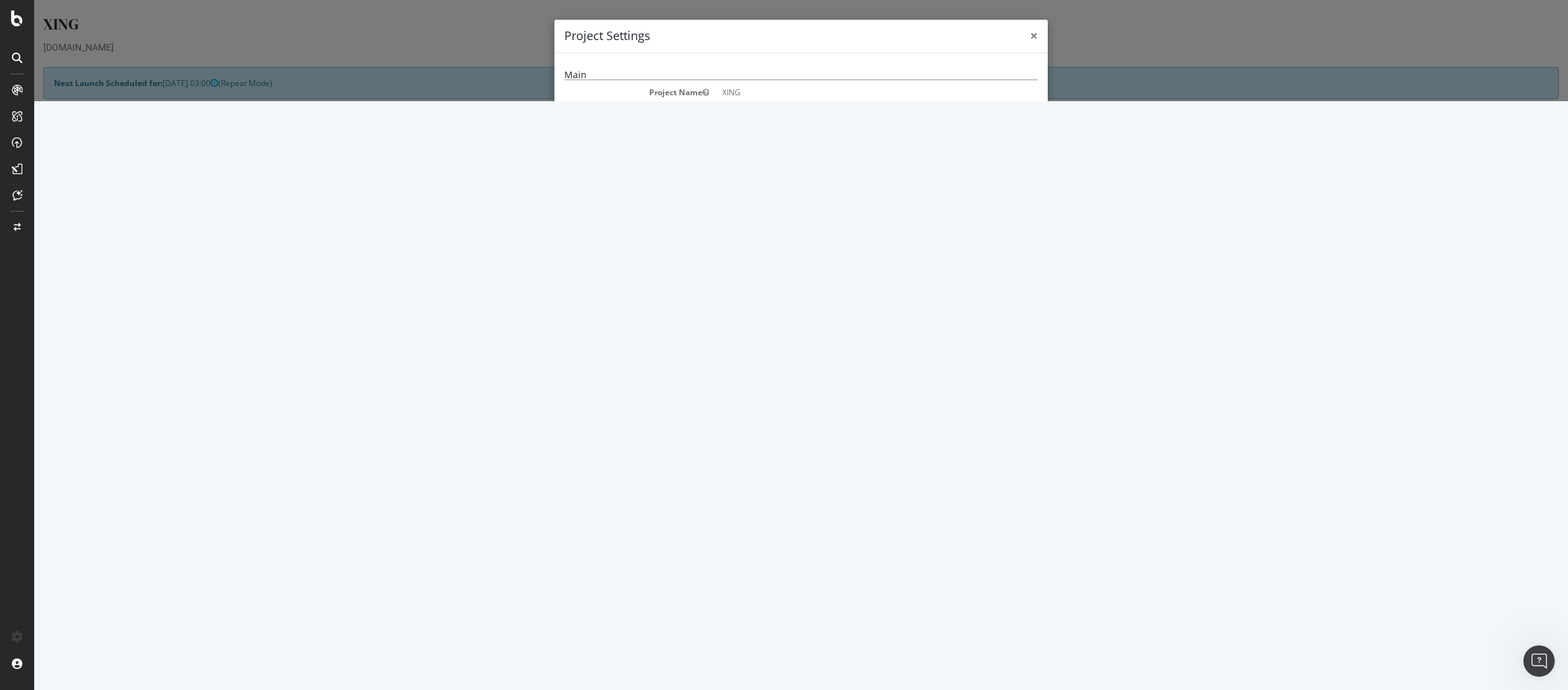
click at [1029, 37] on span "×" at bounding box center [1033, 35] width 8 height 18
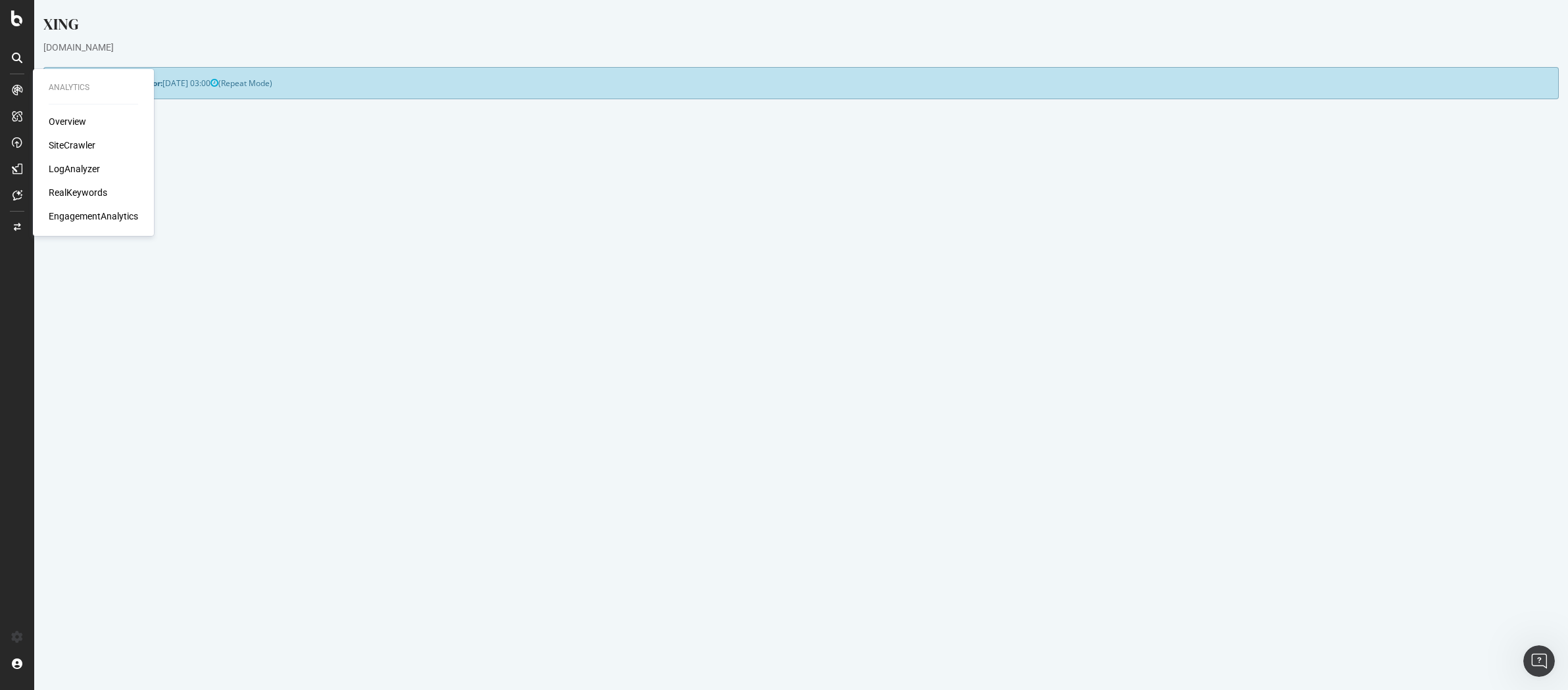
click at [73, 126] on div "Overview" at bounding box center [67, 121] width 38 height 13
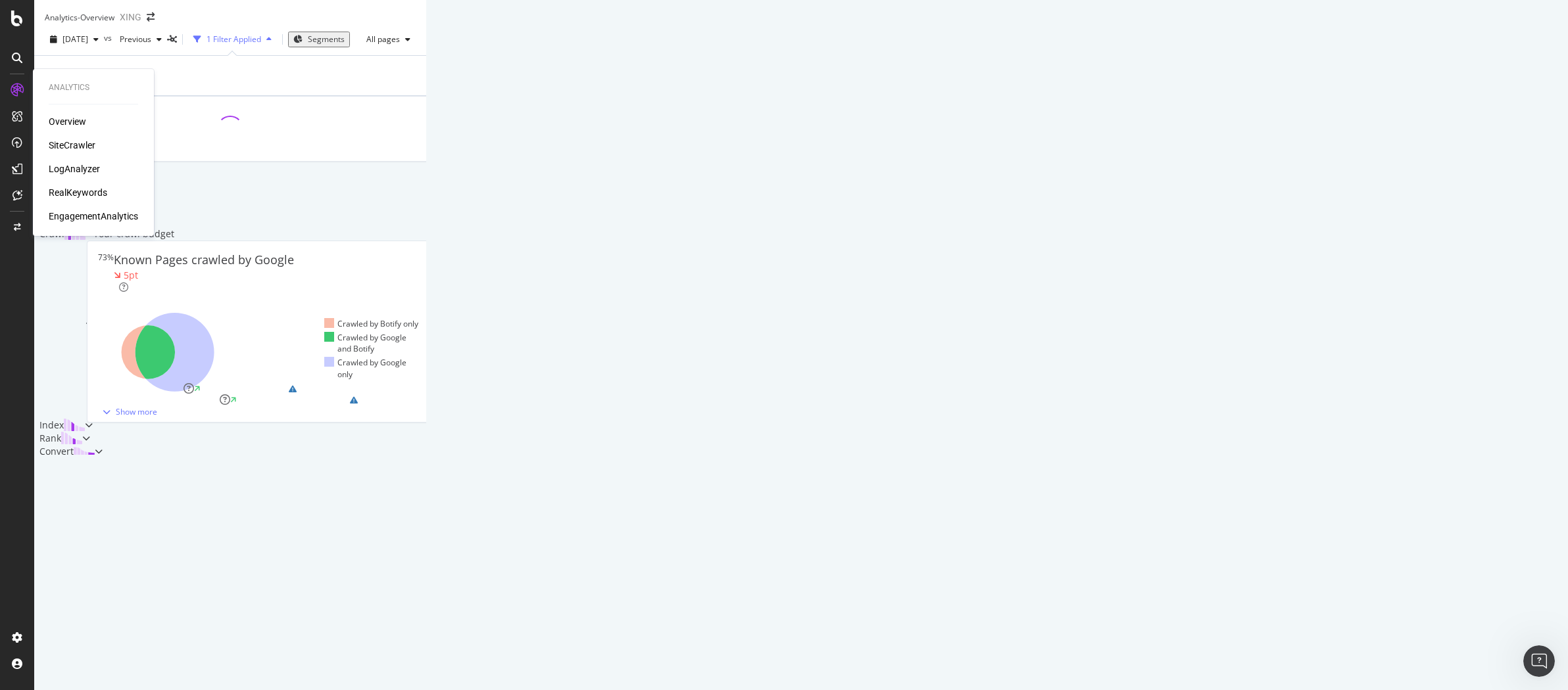
click at [78, 150] on div "SiteCrawler" at bounding box center [72, 146] width 47 height 13
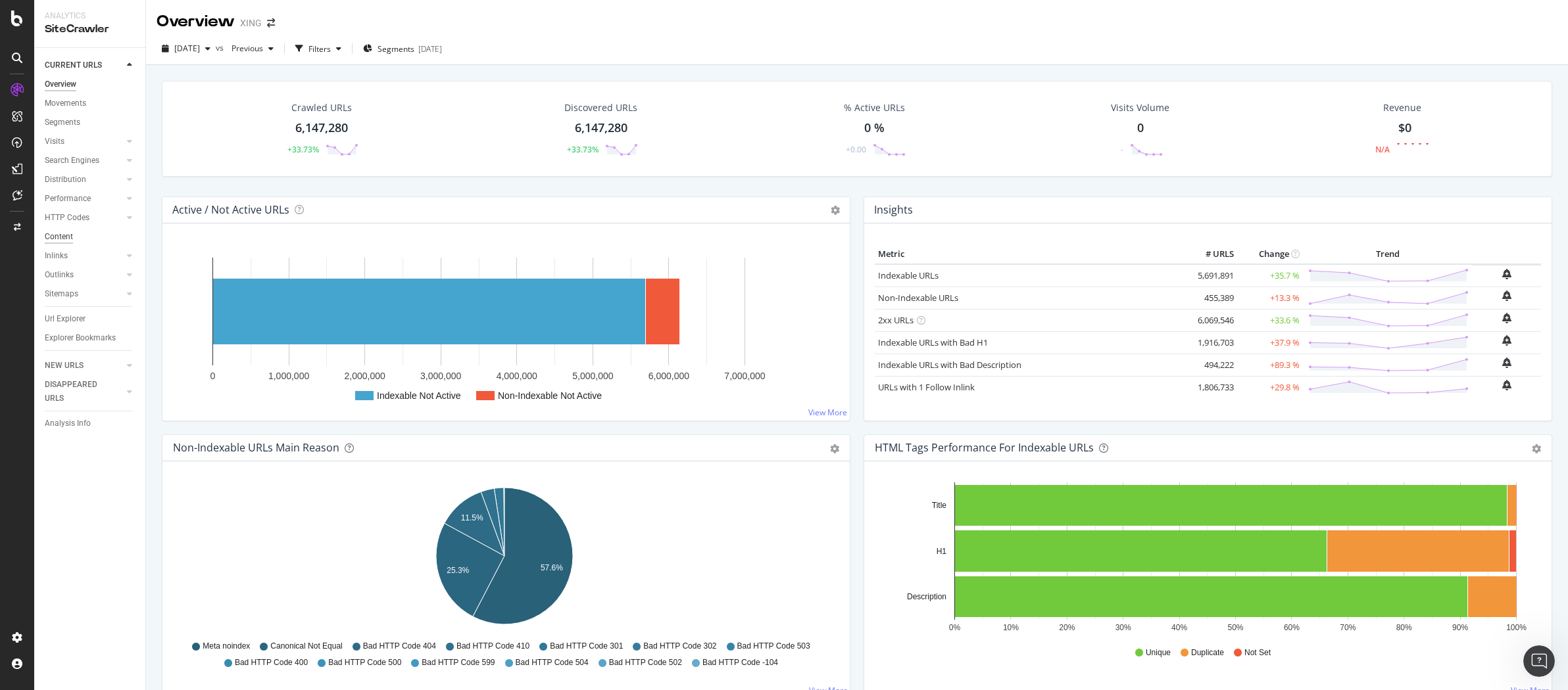
click at [66, 237] on div "Content" at bounding box center [59, 237] width 28 height 13
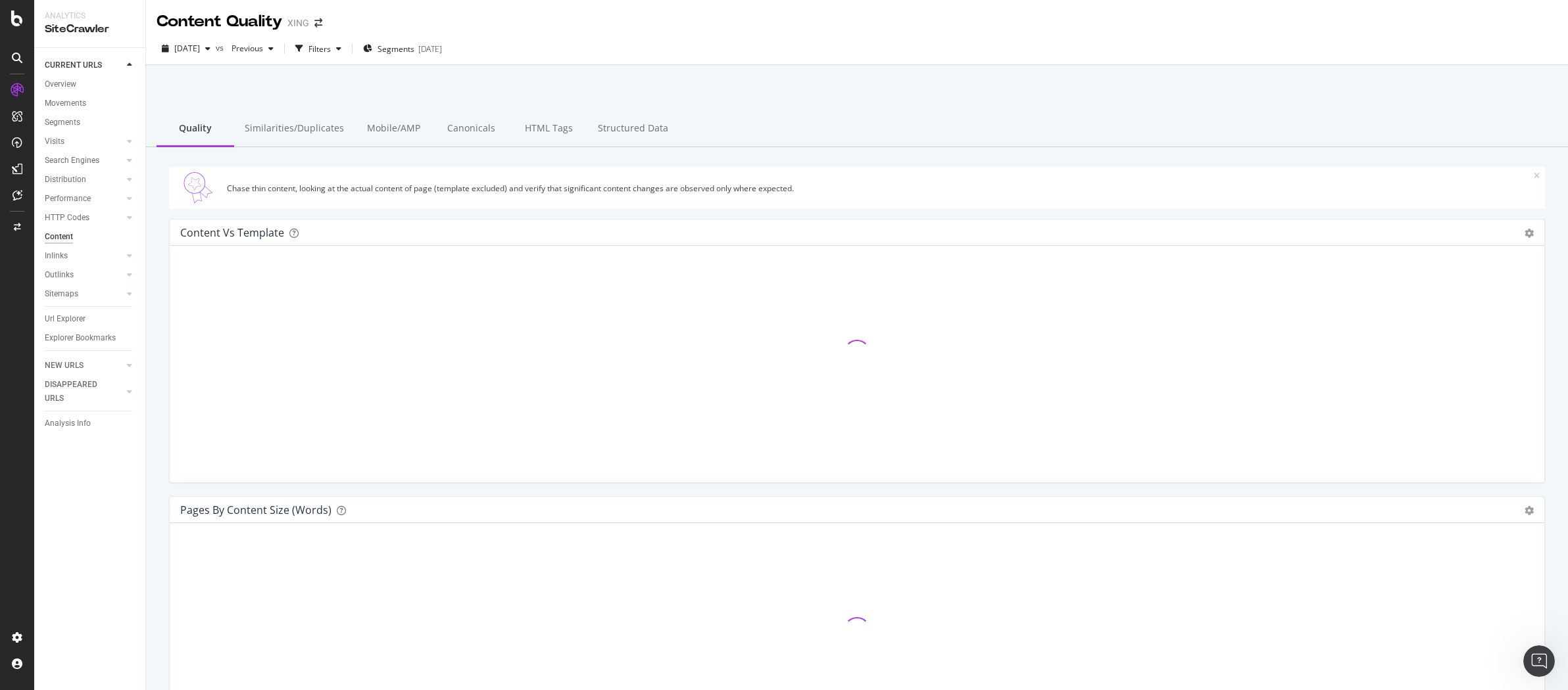
drag, startPoint x: 310, startPoint y: 134, endPoint x: 574, endPoint y: 131, distance: 264.0
click at [311, 135] on div "Similarities/Duplicates" at bounding box center [295, 129] width 121 height 36
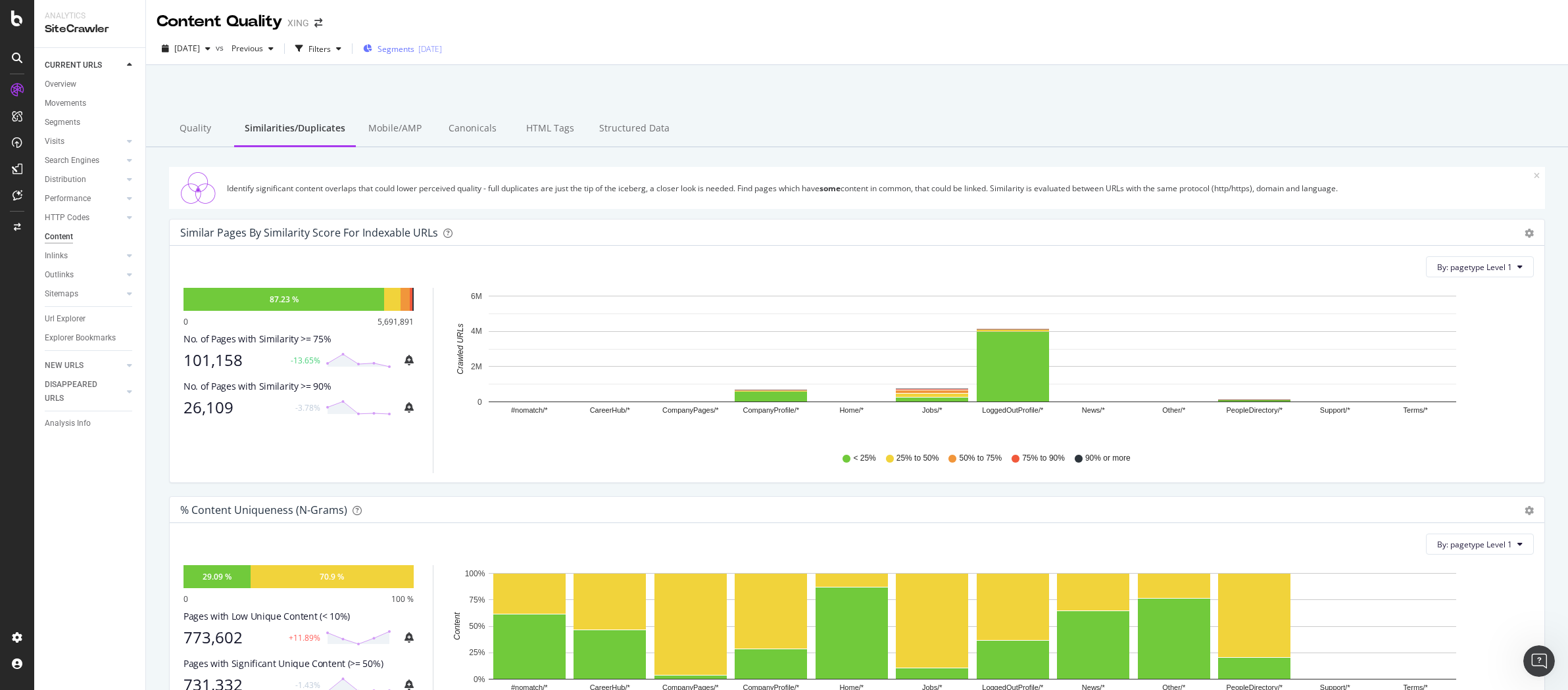
click at [442, 51] on div "[DATE]" at bounding box center [430, 49] width 23 height 11
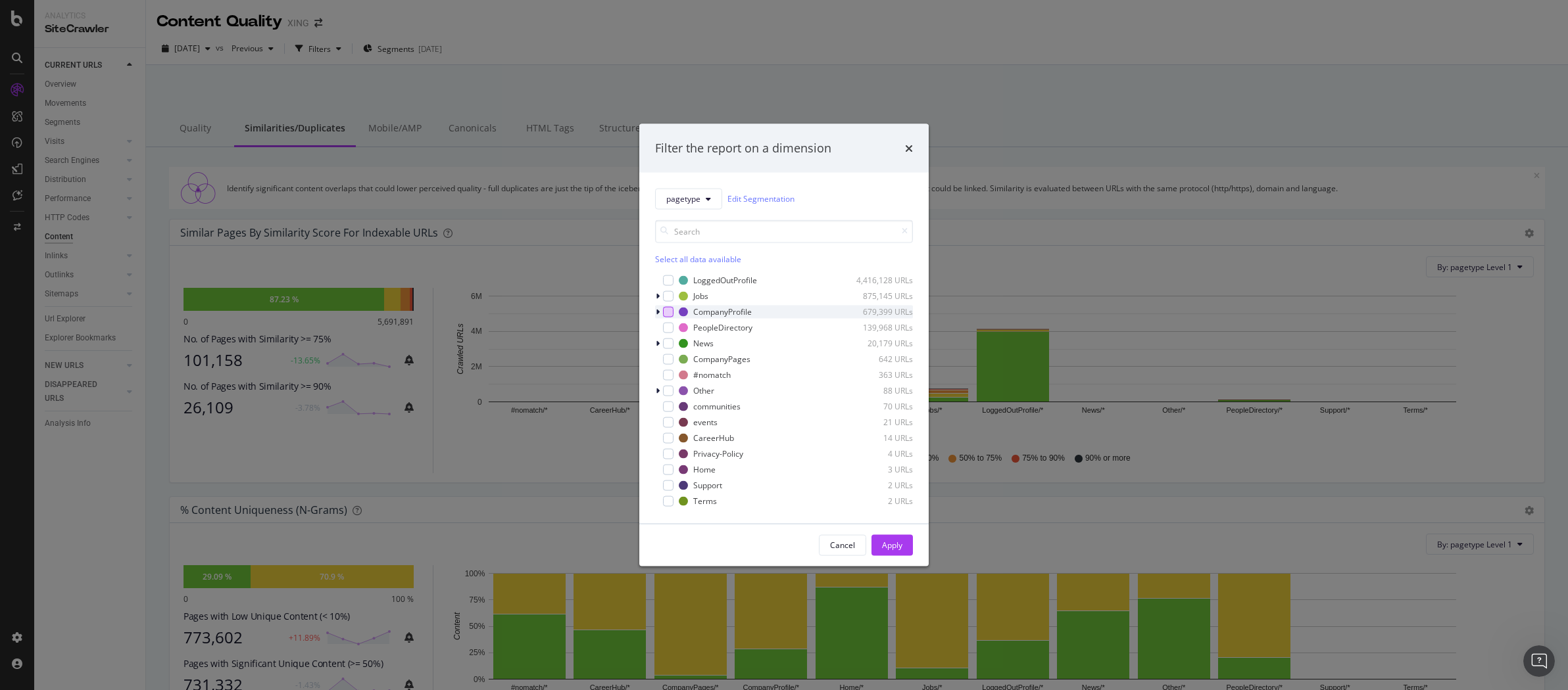
click at [673, 314] on div "modal" at bounding box center [668, 312] width 11 height 11
click at [890, 546] on div "Apply" at bounding box center [892, 545] width 20 height 11
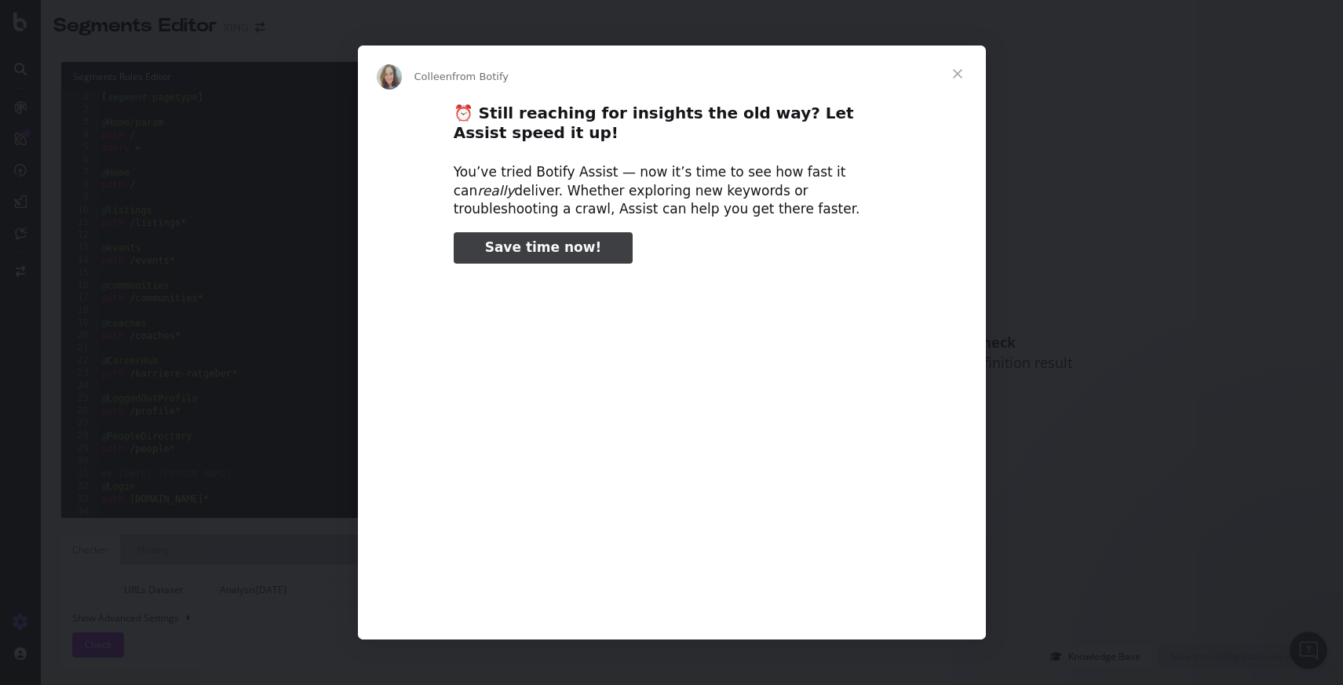
type input "117719"
click at [956, 79] on span "Close" at bounding box center [958, 74] width 57 height 57
